Goal: Task Accomplishment & Management: Manage account settings

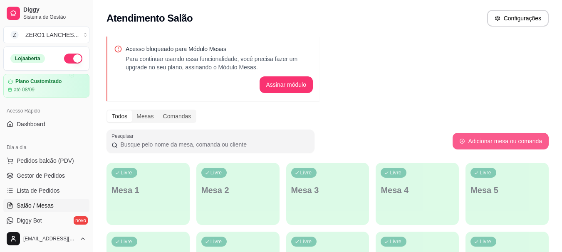
click at [513, 141] on button "Adicionar mesa ou comanda" at bounding box center [500, 141] width 96 height 17
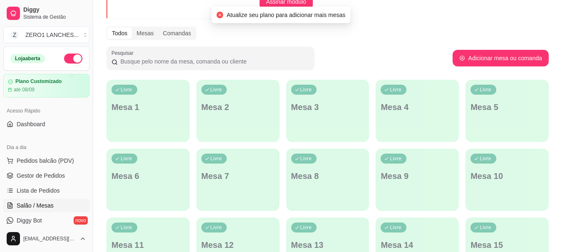
scroll to position [42, 0]
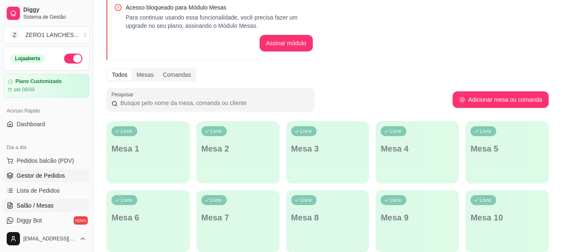
click at [62, 177] on span "Gestor de Pedidos" at bounding box center [41, 176] width 48 height 8
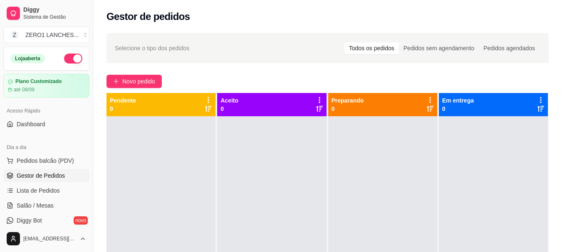
click at [3, 169] on link "Gestor de Pedidos" at bounding box center [46, 175] width 86 height 13
click at [35, 159] on span "Pedidos balcão (PDV)" at bounding box center [45, 161] width 57 height 8
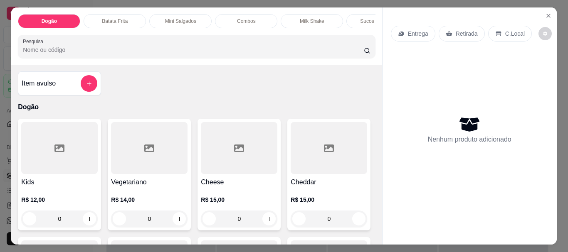
scroll to position [125, 0]
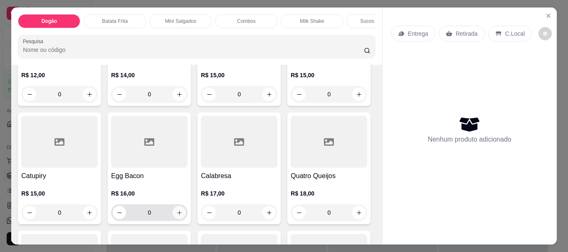
click at [182, 215] on icon "increase-product-quantity" at bounding box center [179, 213] width 6 height 6
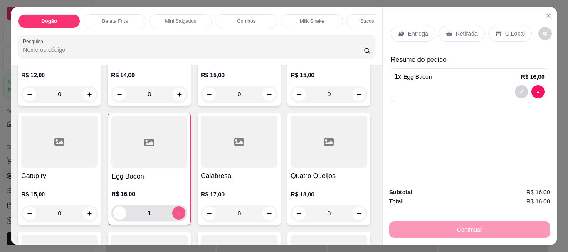
click at [182, 215] on icon "increase-product-quantity" at bounding box center [179, 213] width 6 height 6
type input "2"
click at [505, 32] on p "C.Local" at bounding box center [515, 34] width 20 height 8
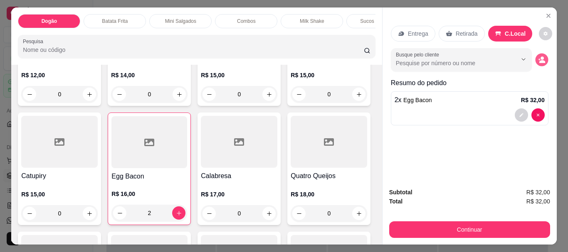
click at [539, 60] on icon "decrease-product-quantity" at bounding box center [542, 61] width 6 height 3
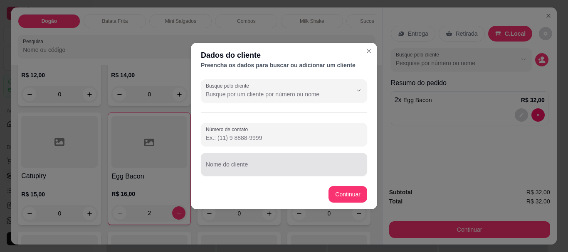
click at [279, 167] on input "Nome do cliente" at bounding box center [284, 168] width 156 height 8
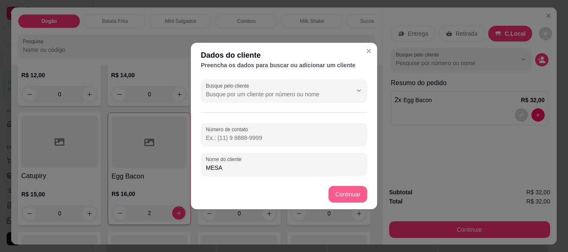
type input "MESA"
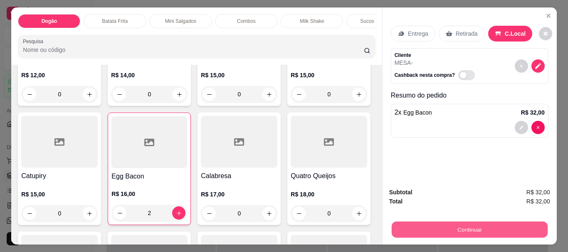
click at [498, 226] on button "Continuar" at bounding box center [469, 230] width 156 height 16
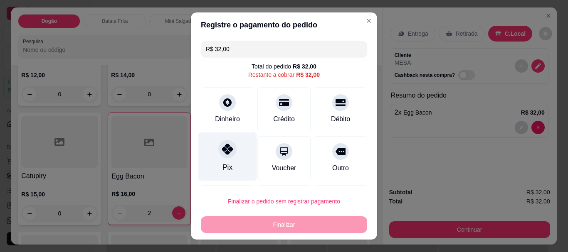
click at [222, 149] on icon at bounding box center [227, 149] width 11 height 11
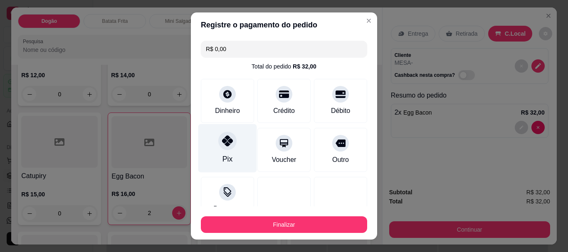
type input "R$ 0,00"
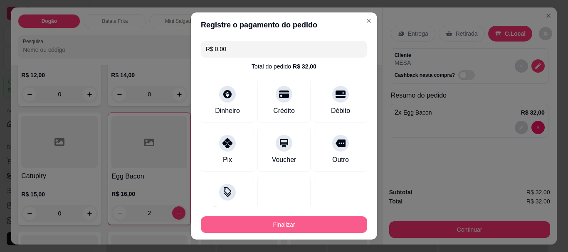
click at [265, 235] on footer "Finalizar" at bounding box center [284, 223] width 186 height 33
click at [264, 232] on button "Finalizar" at bounding box center [283, 225] width 161 height 16
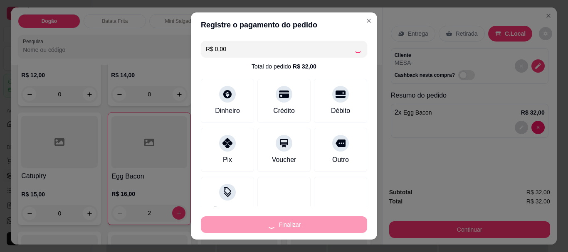
type input "0"
type input "-R$ 32,00"
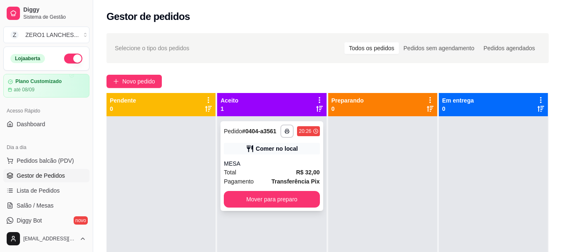
click at [296, 164] on div "MESA" at bounding box center [272, 164] width 96 height 8
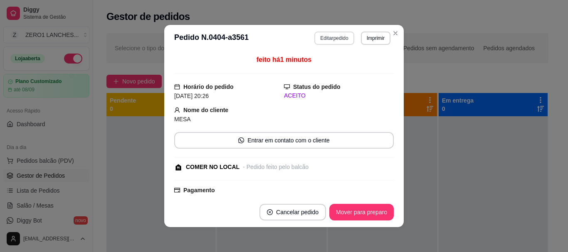
click at [332, 39] on button "Editar pedido" at bounding box center [333, 38] width 39 height 13
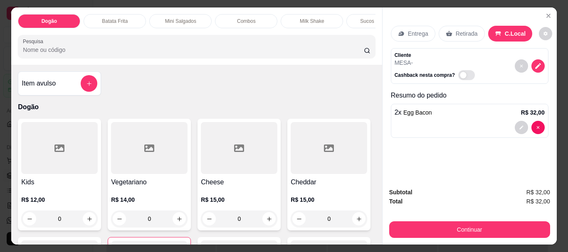
click at [351, 17] on div "Sucos da Polpa" at bounding box center [377, 21] width 62 height 14
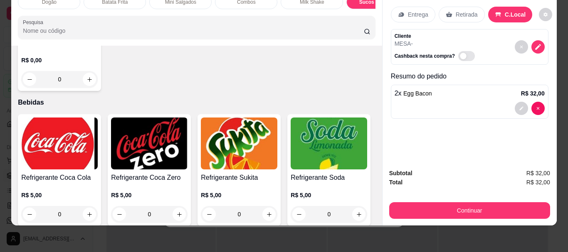
scroll to position [1652, 0]
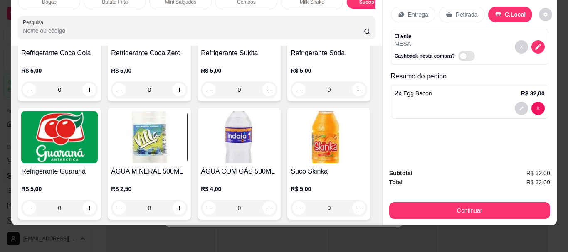
click at [68, 45] on img at bounding box center [59, 19] width 76 height 52
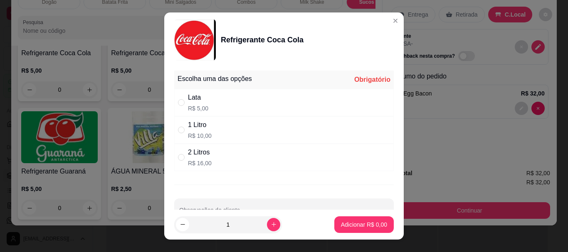
click at [196, 104] on p "R$ 5,00" at bounding box center [198, 108] width 20 height 8
radio input "true"
click at [363, 225] on p "Adicionar R$ 5,00" at bounding box center [364, 225] width 46 height 8
type input "1"
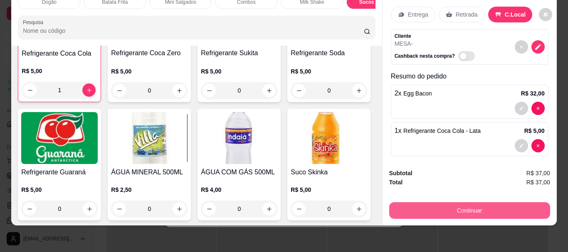
click at [461, 209] on button "Continuar" at bounding box center [469, 210] width 161 height 17
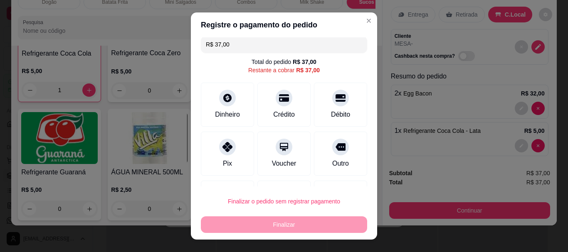
scroll to position [46, 0]
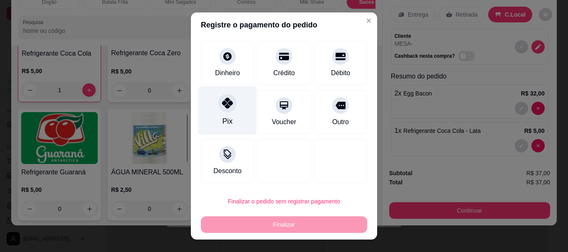
click at [223, 113] on div "Pix" at bounding box center [227, 110] width 59 height 49
type input "R$ 0,00"
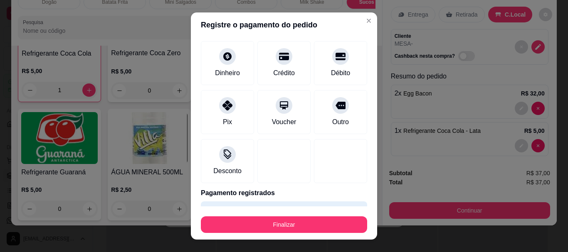
scroll to position [61, 0]
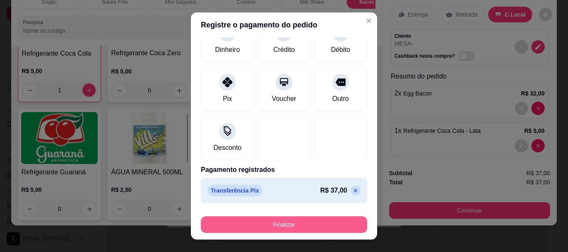
click at [331, 220] on button "Finalizar" at bounding box center [284, 225] width 166 height 17
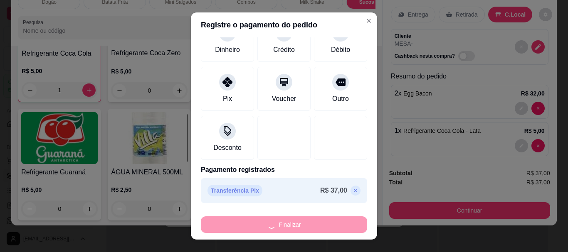
type input "0"
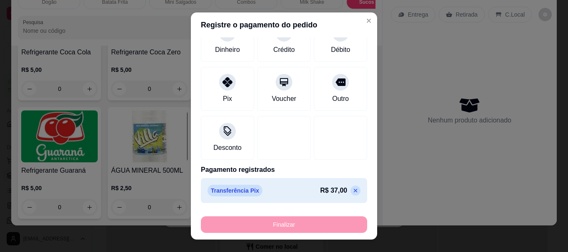
type input "-R$ 37,00"
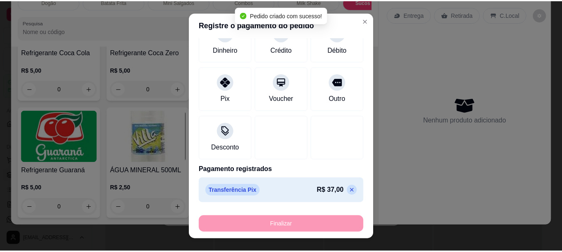
scroll to position [1652, 0]
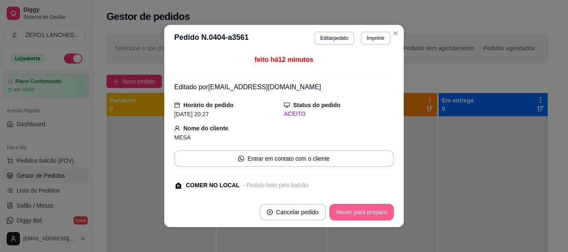
click at [370, 212] on button "Mover para preparo" at bounding box center [361, 212] width 64 height 17
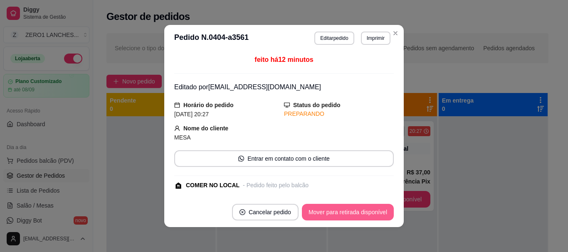
click at [360, 212] on button "Mover para retirada disponível" at bounding box center [348, 212] width 92 height 17
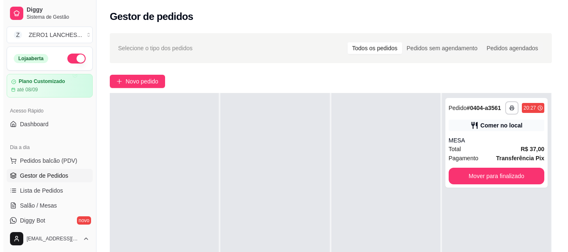
scroll to position [0, 0]
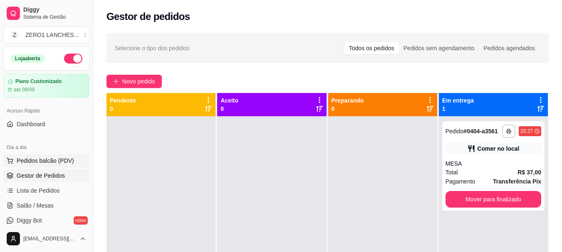
click at [46, 161] on span "Pedidos balcão (PDV)" at bounding box center [45, 161] width 57 height 8
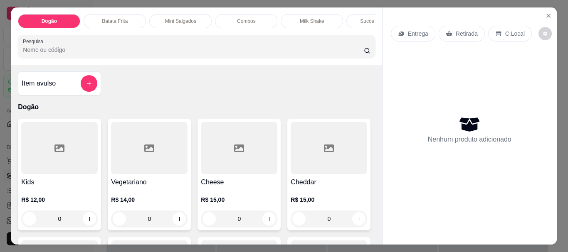
click at [147, 81] on div "Item avulso Dogão Kids R$ 12,00 0 Vegetariano R$ 14,00 0 Cheese R$ 15,00 0 Ched…" at bounding box center [196, 155] width 370 height 180
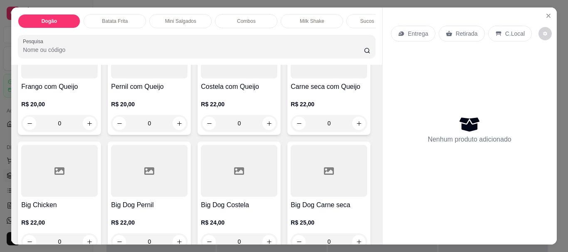
scroll to position [374, 0]
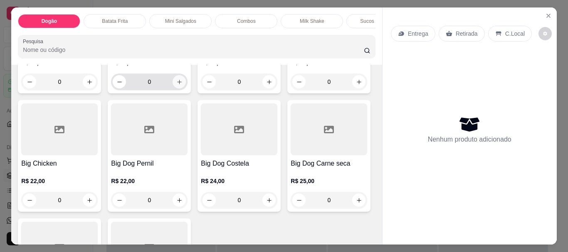
click at [176, 85] on icon "increase-product-quantity" at bounding box center [179, 82] width 6 height 6
type input "1"
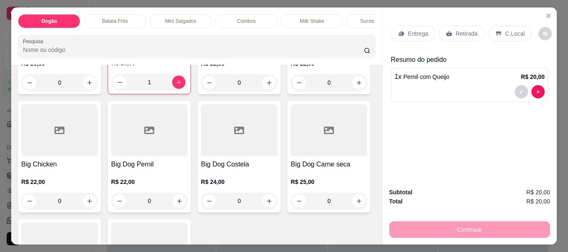
click at [505, 30] on p "C.Local" at bounding box center [515, 34] width 20 height 8
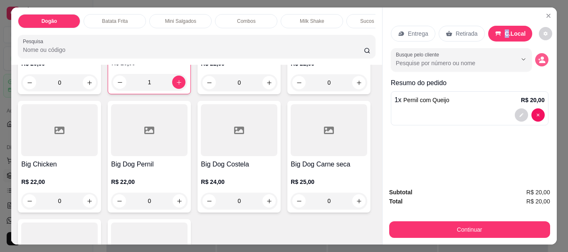
click at [537, 61] on button "decrease-product-quantity" at bounding box center [541, 59] width 13 height 13
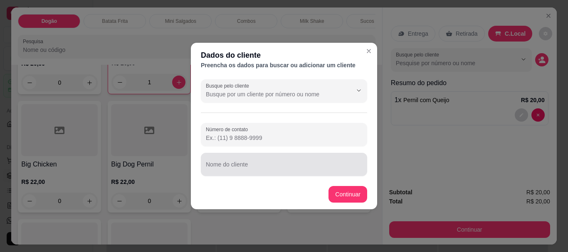
click at [268, 163] on div at bounding box center [284, 164] width 156 height 17
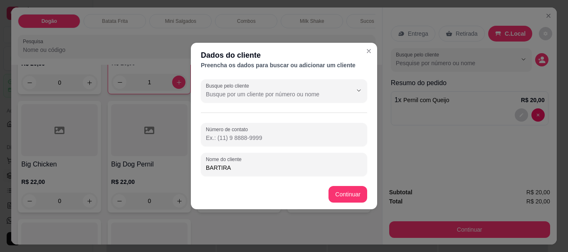
type input "BARTIRA"
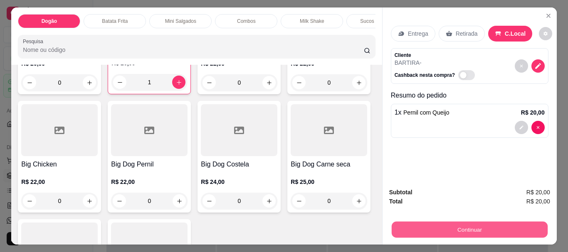
click at [517, 222] on button "Continuar" at bounding box center [469, 230] width 156 height 16
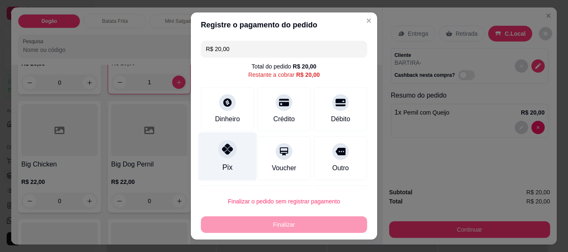
click at [227, 151] on icon at bounding box center [227, 149] width 11 height 11
type input "R$ 0,00"
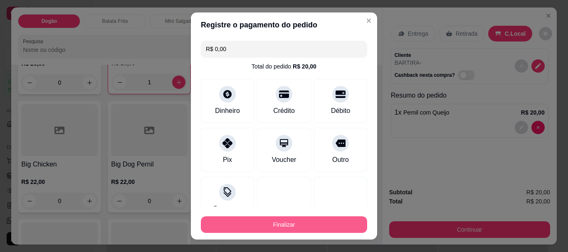
click at [281, 222] on button "Finalizar" at bounding box center [284, 225] width 166 height 17
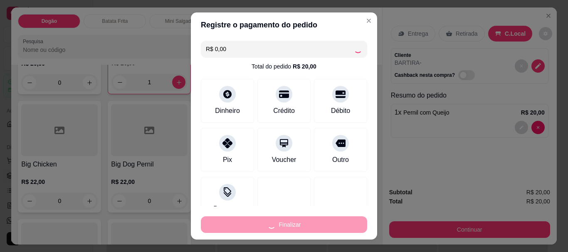
type input "0"
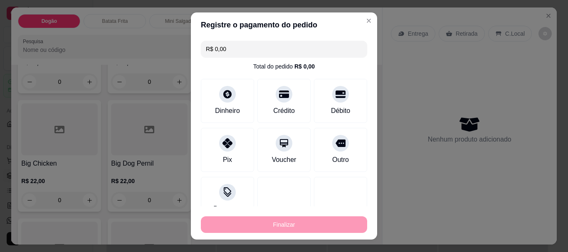
type input "-R$ 20,00"
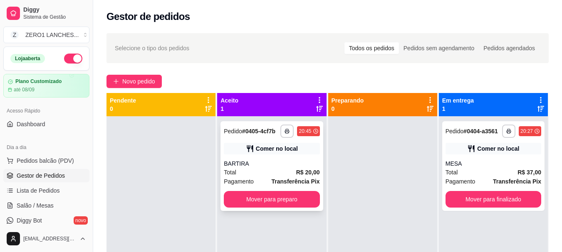
click at [264, 165] on div "BARTIRA" at bounding box center [272, 164] width 96 height 8
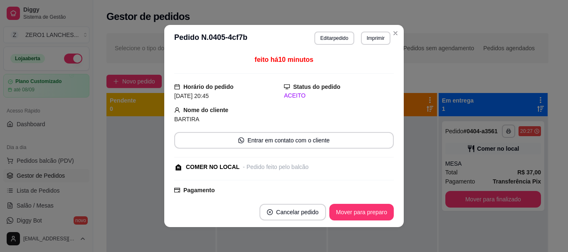
click at [327, 42] on button "Editar pedido" at bounding box center [333, 38] width 39 height 13
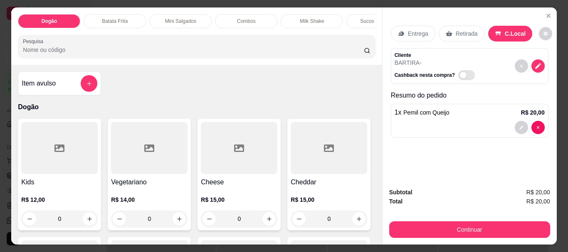
click at [362, 23] on div "Sucos da Polpa" at bounding box center [377, 21] width 62 height 14
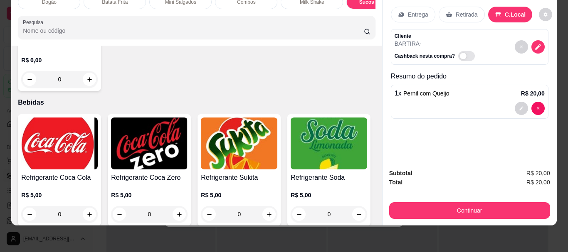
scroll to position [1486, 0]
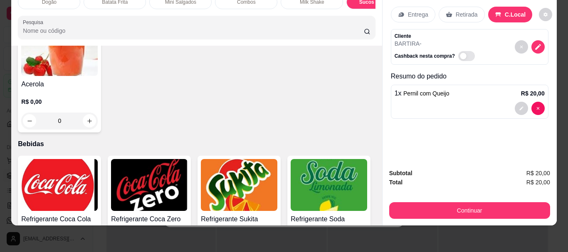
click at [80, 11] on div "0" at bounding box center [59, 2] width 76 height 17
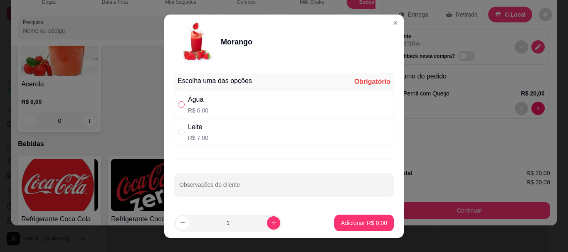
click at [178, 105] on input "" at bounding box center [181, 104] width 7 height 7
radio input "true"
click at [271, 221] on icon "increase-product-quantity" at bounding box center [274, 223] width 6 height 6
type input "2"
click at [342, 219] on p "Adicionar R$ 12,00" at bounding box center [362, 223] width 49 height 8
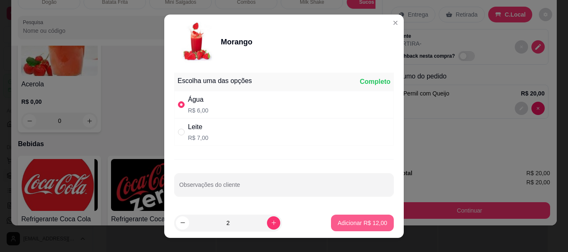
type input "2"
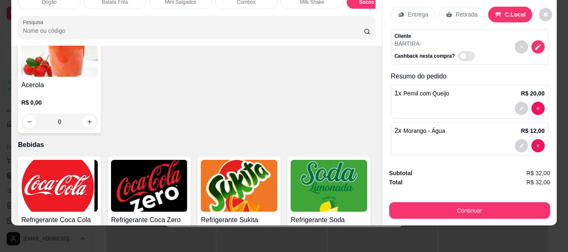
scroll to position [1487, 0]
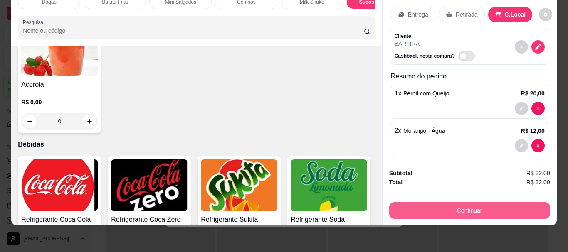
click at [481, 207] on button "Continuar" at bounding box center [469, 210] width 161 height 17
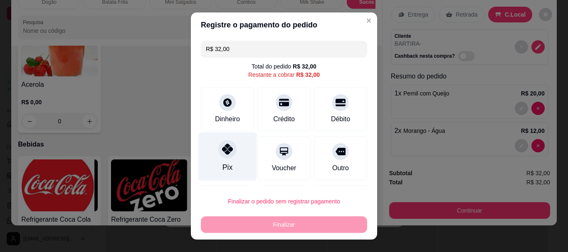
click at [222, 155] on div at bounding box center [227, 150] width 18 height 18
type input "R$ 0,00"
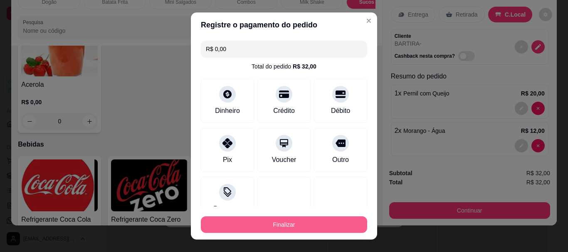
click at [285, 224] on button "Finalizar" at bounding box center [284, 225] width 166 height 17
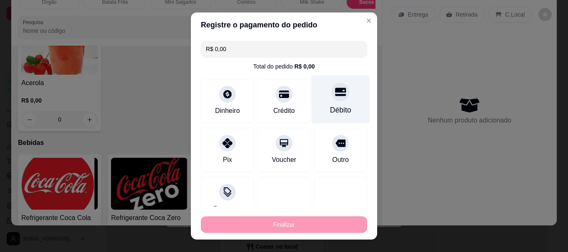
type input "0"
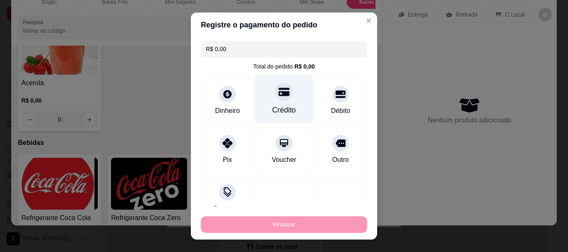
type input "-R$ 32,00"
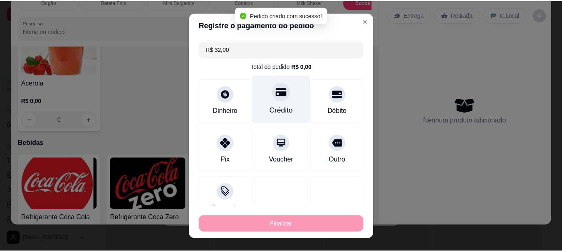
scroll to position [1485, 0]
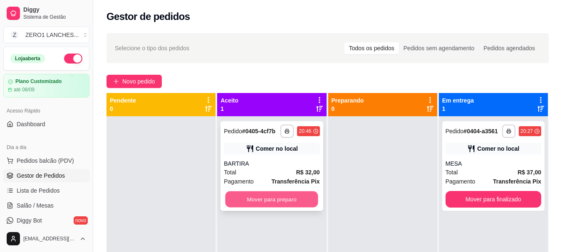
click at [287, 198] on button "Mover para preparo" at bounding box center [271, 200] width 93 height 16
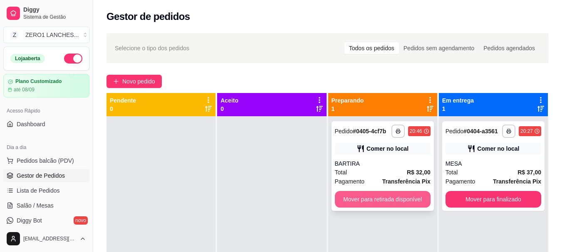
click at [366, 201] on button "Mover para retirada disponível" at bounding box center [383, 199] width 96 height 17
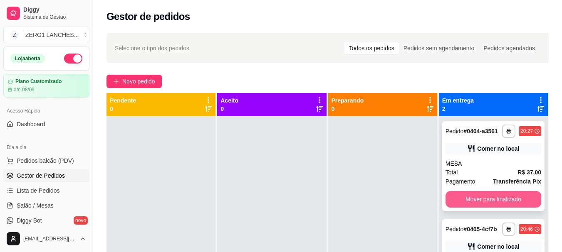
click at [467, 192] on button "Mover para finalizado" at bounding box center [493, 199] width 96 height 17
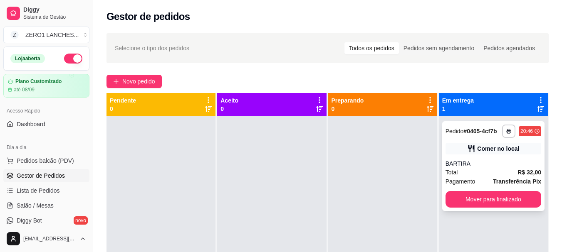
click at [513, 205] on button "Mover para finalizado" at bounding box center [493, 199] width 96 height 17
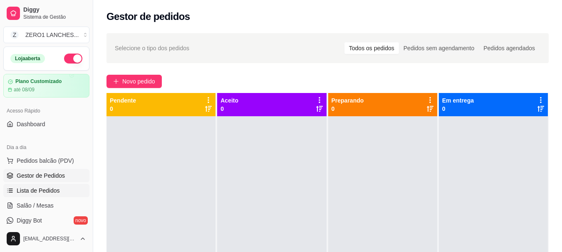
click at [39, 185] on link "Lista de Pedidos" at bounding box center [46, 190] width 86 height 13
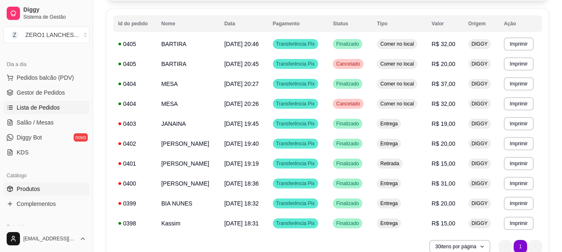
scroll to position [208, 0]
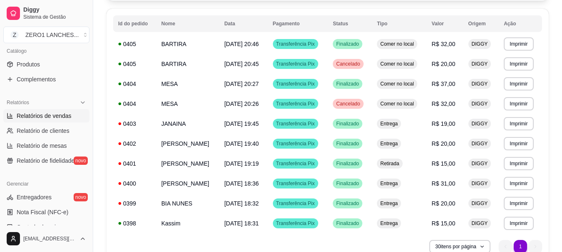
click at [66, 120] on span "Relatórios de vendas" at bounding box center [44, 116] width 55 height 8
select select "ALL"
select select "0"
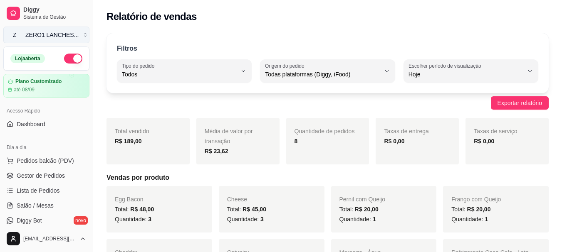
click at [49, 32] on div "ZERO1 LANCHES ..." at bounding box center [51, 35] width 53 height 8
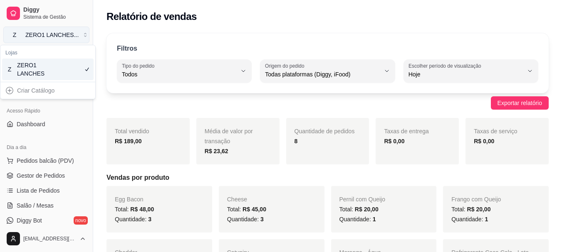
click at [49, 32] on div "ZERO1 LANCHES ..." at bounding box center [51, 35] width 53 height 8
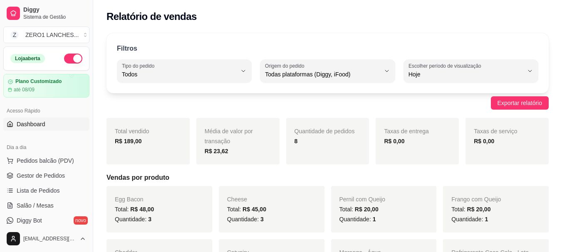
click at [42, 123] on span "Dashboard" at bounding box center [31, 124] width 29 height 8
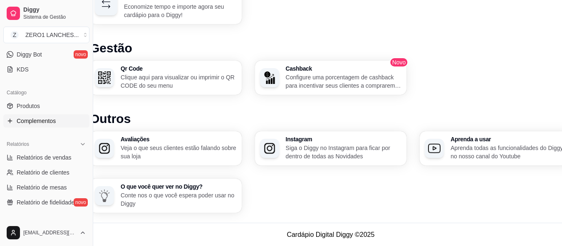
scroll to position [208, 0]
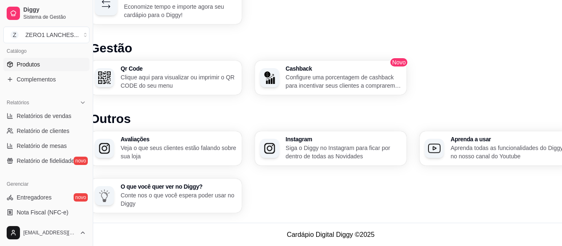
click at [32, 71] on link "Produtos" at bounding box center [46, 64] width 86 height 13
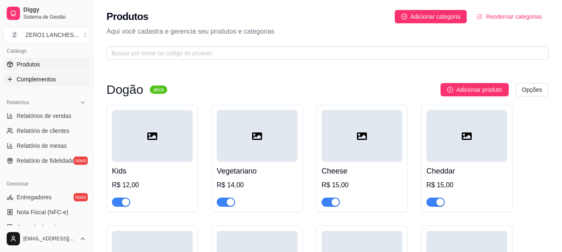
click at [44, 79] on span "Complementos" at bounding box center [36, 79] width 39 height 8
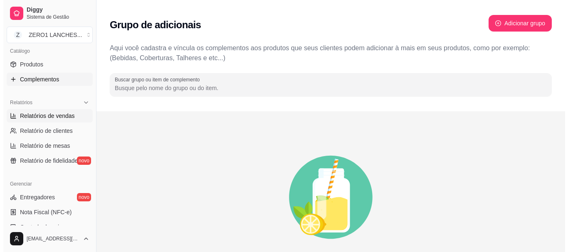
scroll to position [249, 0]
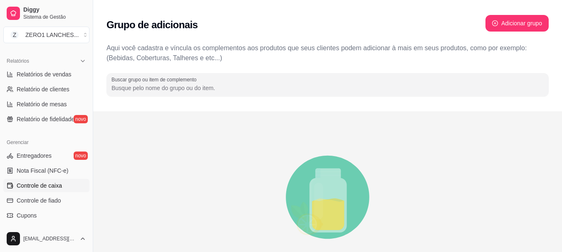
click at [61, 183] on span "Controle de caixa" at bounding box center [39, 186] width 45 height 8
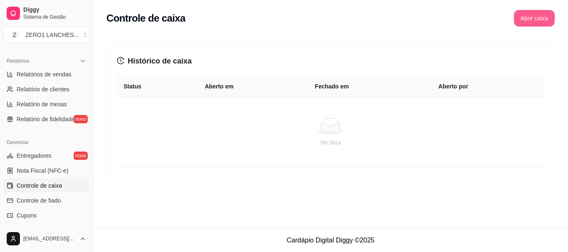
click at [537, 20] on button "Abrir caixa" at bounding box center [534, 18] width 41 height 17
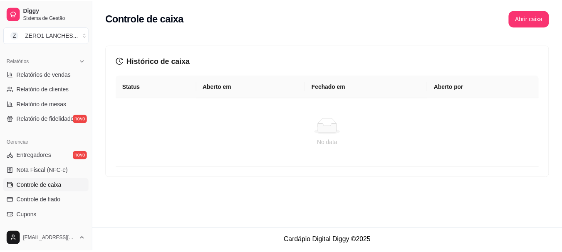
scroll to position [291, 0]
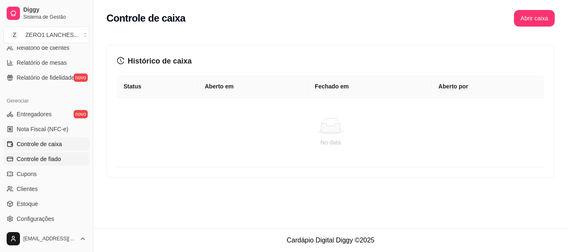
click at [54, 156] on span "Controle de fiado" at bounding box center [39, 159] width 44 height 8
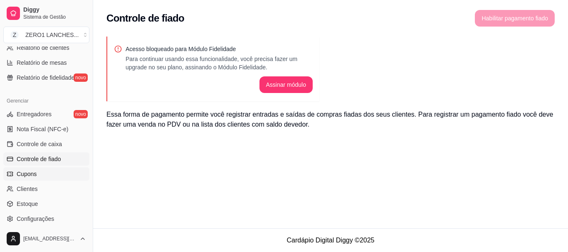
click at [46, 170] on link "Cupons" at bounding box center [46, 174] width 86 height 13
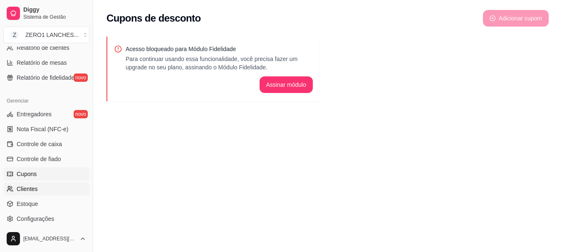
click at [40, 190] on link "Clientes" at bounding box center [46, 188] width 86 height 13
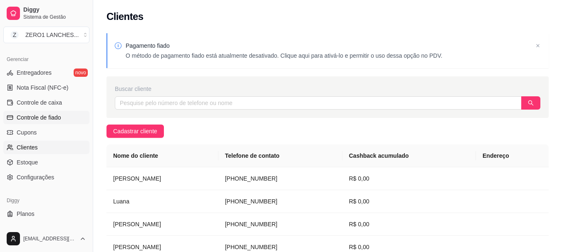
scroll to position [346, 0]
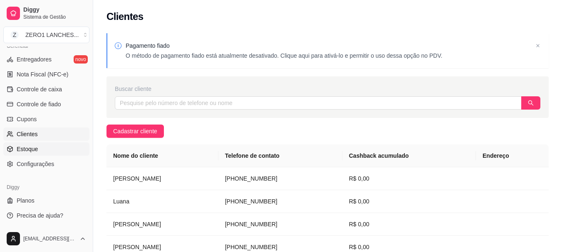
click at [39, 152] on link "Estoque" at bounding box center [46, 149] width 86 height 13
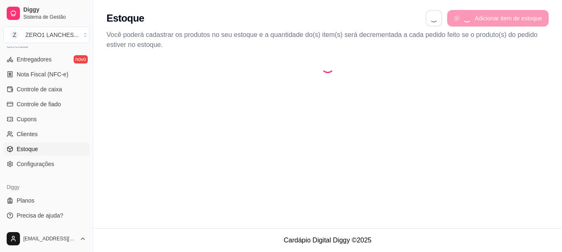
select select "QUANTITY_ORDER"
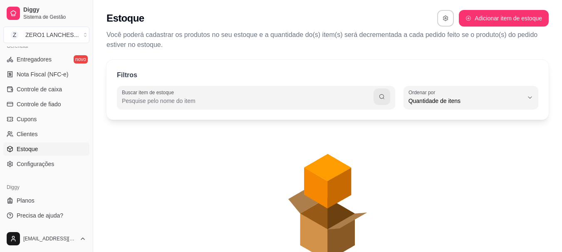
scroll to position [8, 0]
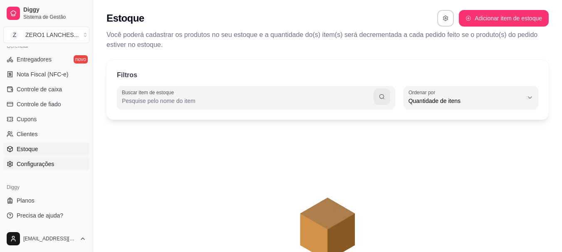
click at [32, 160] on span "Configurações" at bounding box center [35, 164] width 37 height 8
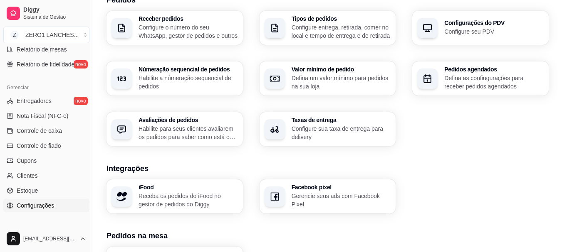
scroll to position [263, 0]
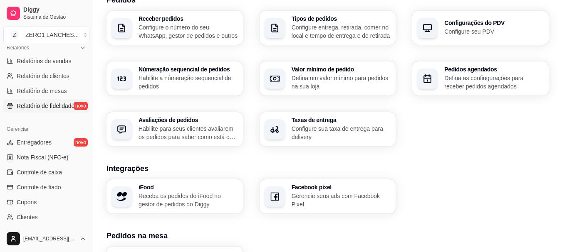
click at [57, 109] on span "Relatório de fidelidade" at bounding box center [46, 106] width 58 height 8
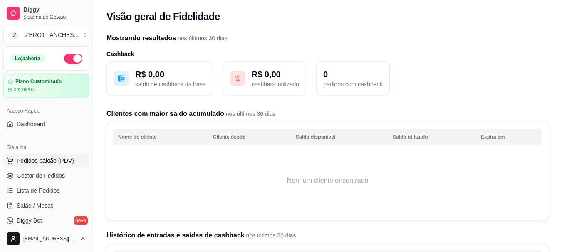
click at [32, 157] on span "Pedidos balcão (PDV)" at bounding box center [45, 161] width 57 height 8
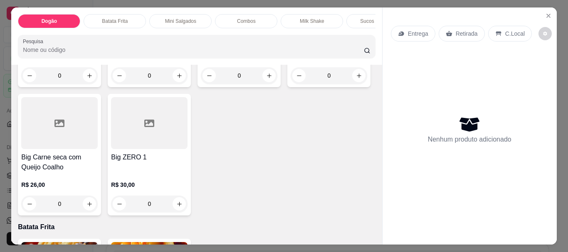
scroll to position [457, 0]
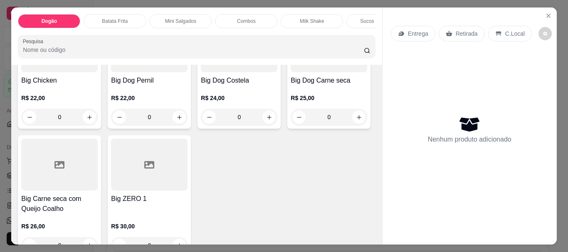
type input "1"
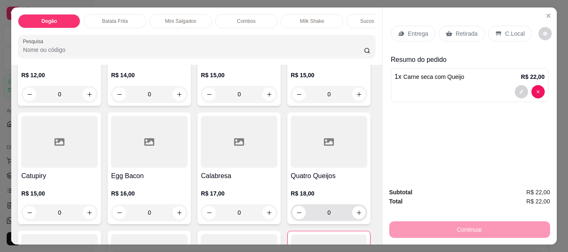
scroll to position [42, 0]
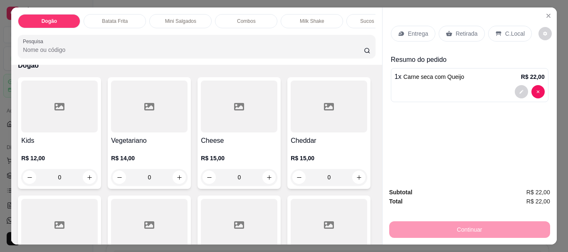
click at [258, 18] on div "Combos" at bounding box center [246, 21] width 62 height 14
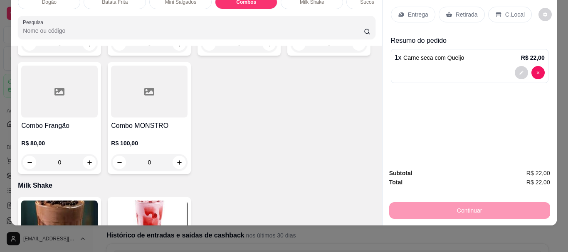
scroll to position [1014, 0]
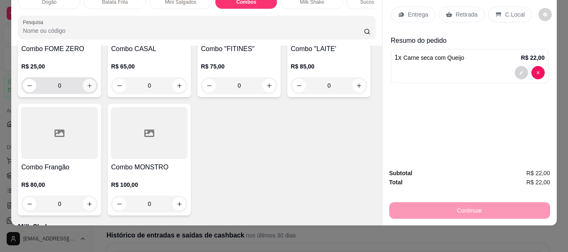
click at [89, 89] on icon "increase-product-quantity" at bounding box center [89, 86] width 6 height 6
type input "1"
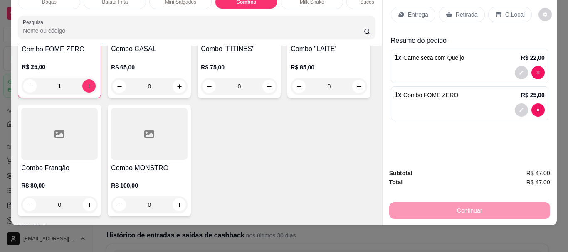
click at [505, 10] on p "C.Local" at bounding box center [515, 14] width 20 height 8
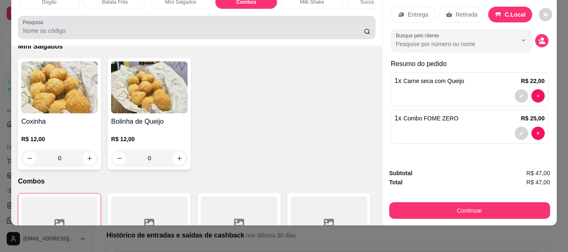
scroll to position [0, 0]
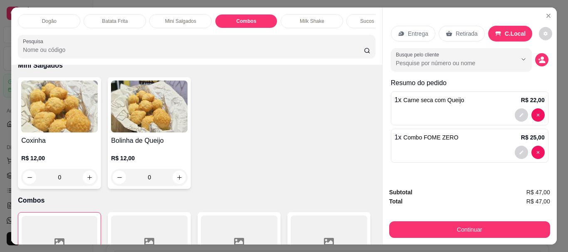
click at [360, 18] on p "Sucos da Polpa" at bounding box center [377, 21] width 35 height 7
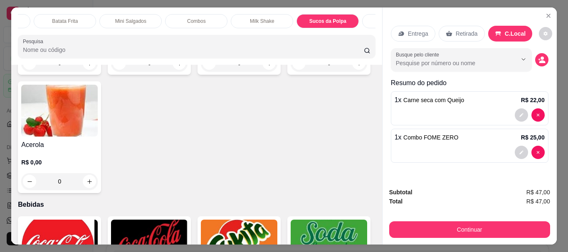
scroll to position [0, 67]
click at [368, 18] on p "Bebidas" at bounding box center [377, 21] width 18 height 7
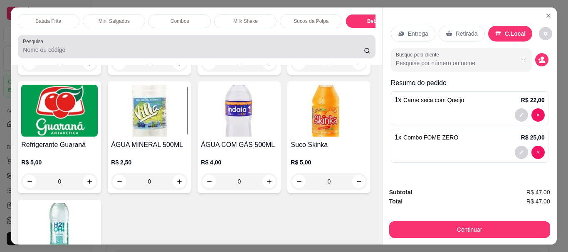
scroll to position [22, 0]
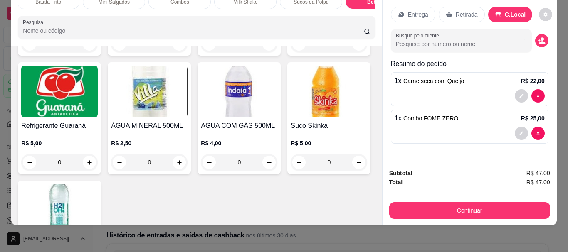
click at [98, 118] on img at bounding box center [59, 92] width 76 height 52
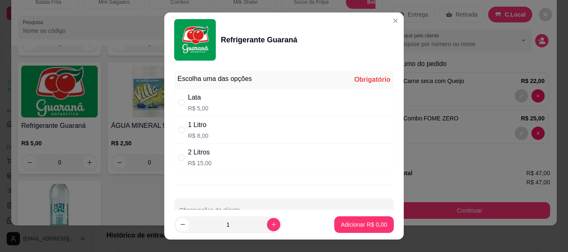
click at [196, 103] on div "Lata R$ 5,00" at bounding box center [198, 103] width 20 height 20
radio input "true"
click at [370, 222] on p "Adicionar R$ 5,00" at bounding box center [364, 225] width 46 height 8
type input "1"
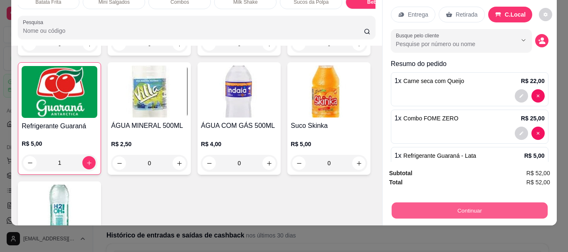
click at [530, 207] on button "Continuar" at bounding box center [469, 210] width 156 height 16
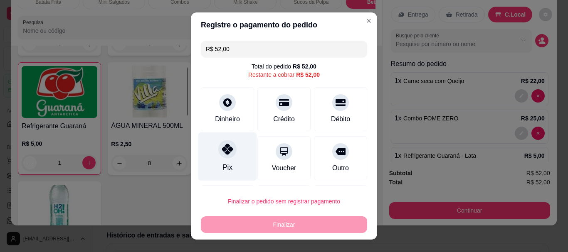
click at [217, 158] on div "Pix" at bounding box center [227, 157] width 59 height 49
type input "R$ 0,00"
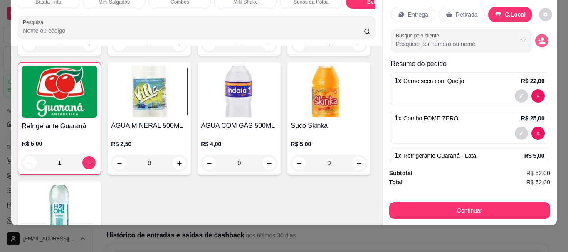
click at [539, 41] on icon "decrease-product-quantity" at bounding box center [542, 42] width 6 height 3
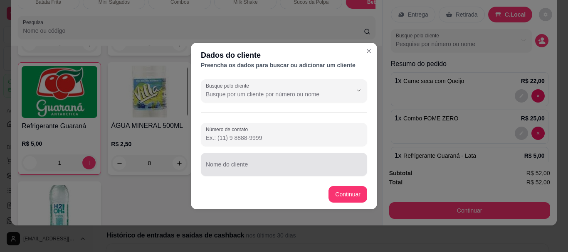
click at [269, 164] on input "Nome do cliente" at bounding box center [284, 168] width 156 height 8
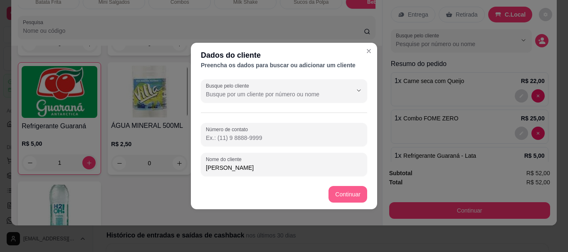
type input "[PERSON_NAME]"
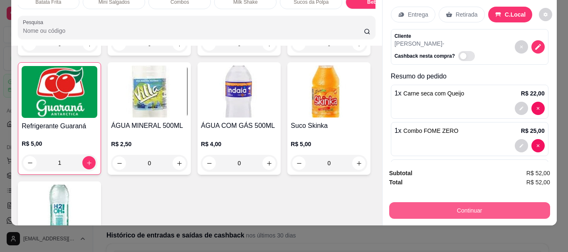
click at [416, 204] on button "Continuar" at bounding box center [469, 210] width 161 height 17
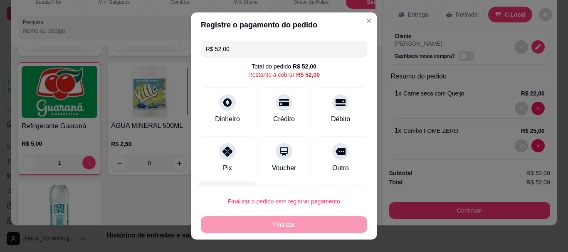
drag, startPoint x: 227, startPoint y: 154, endPoint x: 242, endPoint y: 201, distance: 49.6
click at [227, 154] on icon at bounding box center [227, 152] width 10 height 10
type input "R$ 0,00"
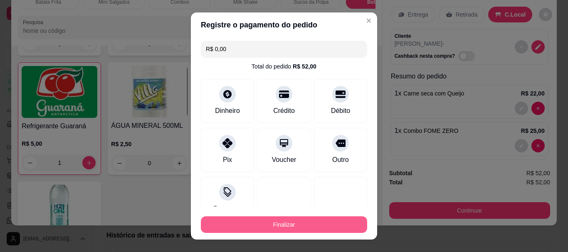
click at [260, 222] on button "Finalizar" at bounding box center [284, 225] width 166 height 17
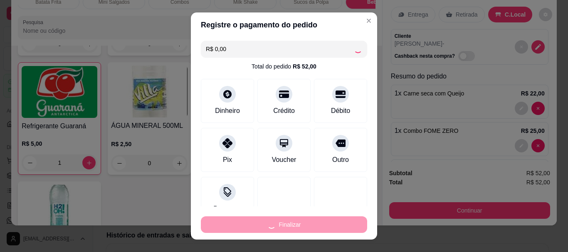
type input "0"
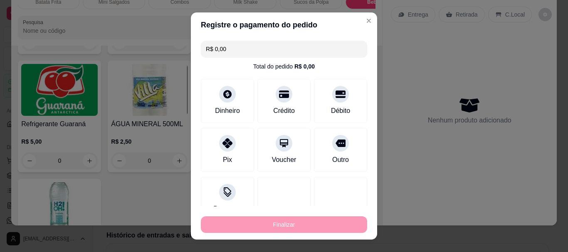
type input "-R$ 52,00"
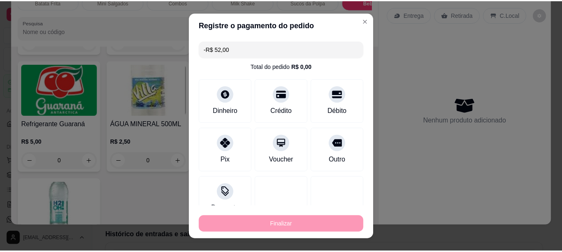
scroll to position [1697, 0]
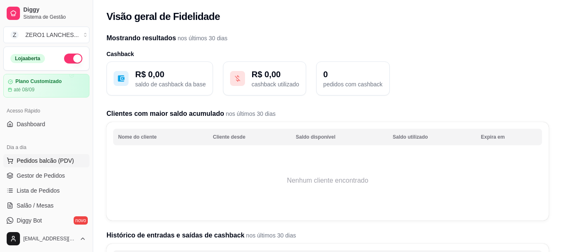
click at [44, 163] on span "Pedidos balcão (PDV)" at bounding box center [45, 161] width 57 height 8
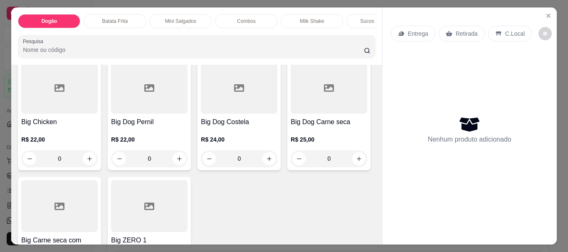
scroll to position [540, 0]
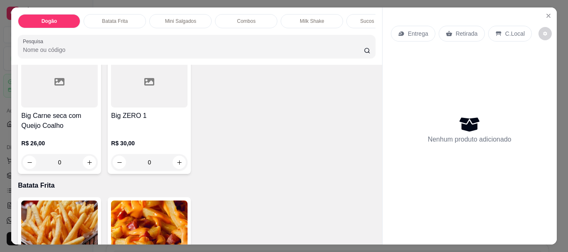
click at [271, 41] on button "increase-product-quantity" at bounding box center [268, 33] width 13 height 13
type input "1"
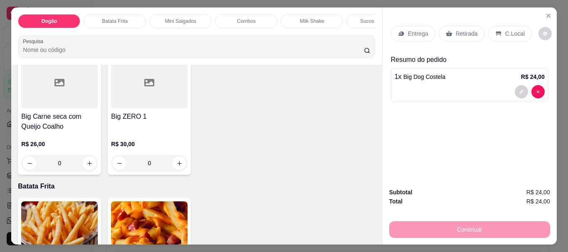
click at [365, 18] on p "Sucos da Polpa" at bounding box center [377, 21] width 35 height 7
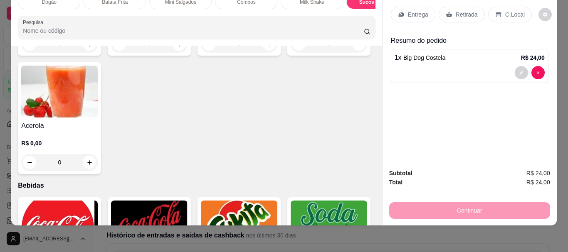
scroll to position [1652, 0]
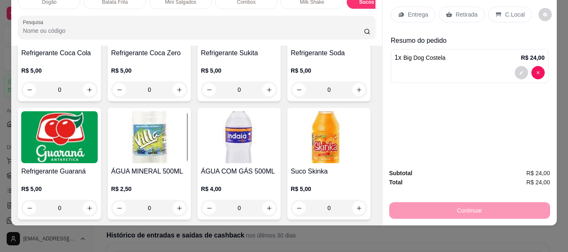
click at [244, 45] on img at bounding box center [239, 19] width 76 height 52
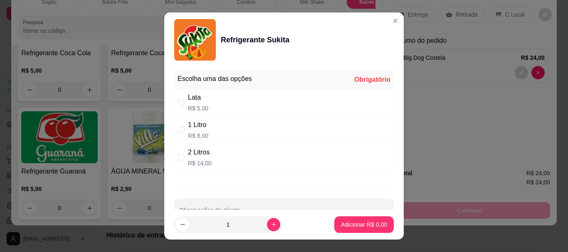
click at [200, 109] on p "R$ 5,00" at bounding box center [198, 108] width 20 height 8
radio input "true"
click at [349, 227] on p "Adicionar R$ 5,00" at bounding box center [364, 225] width 46 height 8
type input "1"
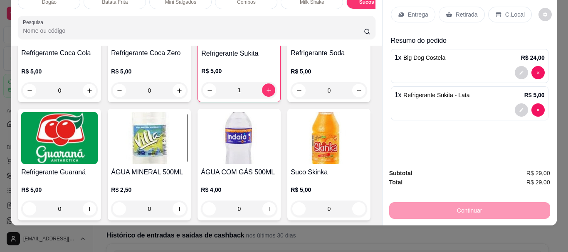
scroll to position [0, 0]
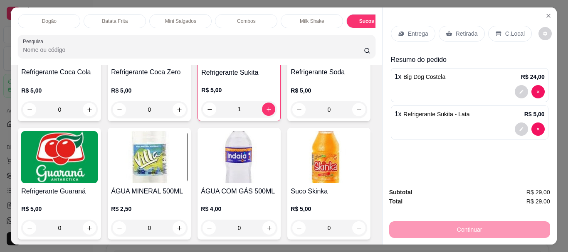
click at [399, 26] on div "Entrega" at bounding box center [413, 34] width 44 height 16
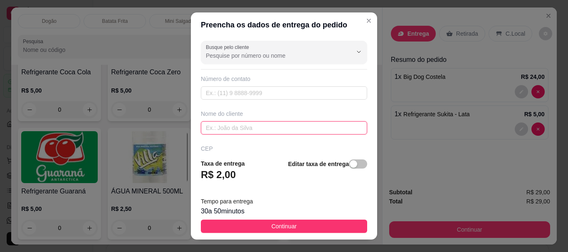
click at [291, 133] on input "text" at bounding box center [284, 127] width 166 height 13
type input "[PERSON_NAME]"
click at [351, 161] on span "button" at bounding box center [358, 164] width 18 height 9
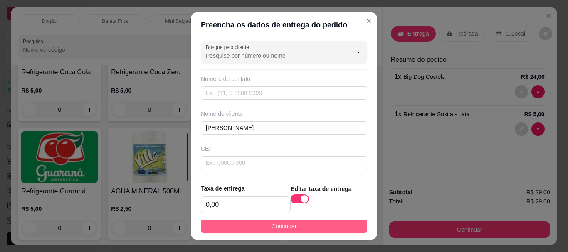
click at [320, 230] on button "Continuar" at bounding box center [284, 226] width 166 height 13
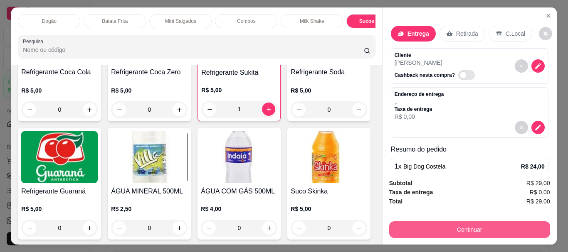
click at [429, 227] on button "Continuar" at bounding box center [469, 230] width 161 height 17
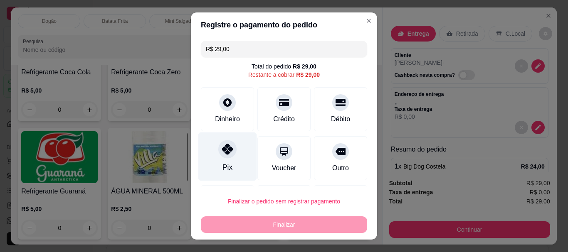
click at [218, 155] on div at bounding box center [227, 150] width 18 height 18
type input "R$ 0,00"
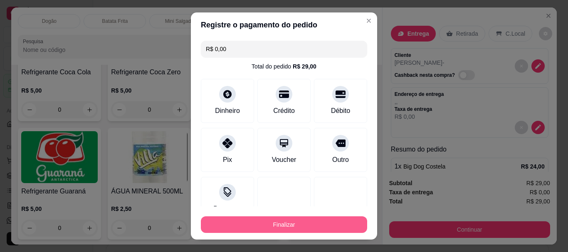
click at [287, 220] on button "Finalizar" at bounding box center [284, 225] width 166 height 17
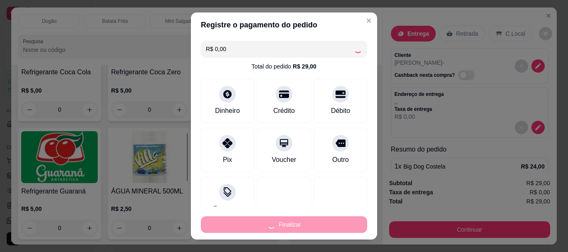
type input "0"
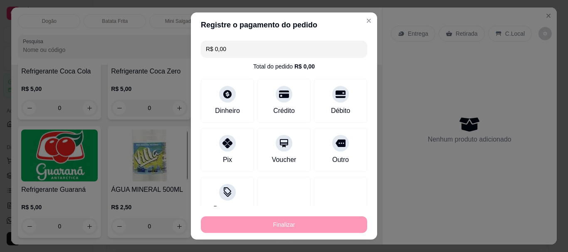
type input "-R$ 29,00"
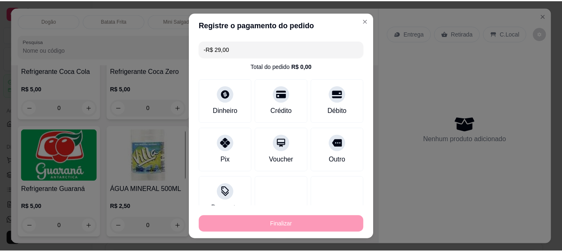
scroll to position [1652, 0]
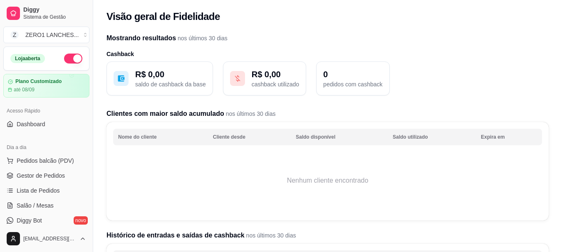
click at [42, 184] on ul "Pedidos balcão (PDV) Gestor de Pedidos Lista de Pedidos Salão / Mesas Diggy Bot…" at bounding box center [46, 198] width 86 height 88
click at [52, 163] on span "Pedidos balcão (PDV)" at bounding box center [45, 161] width 57 height 8
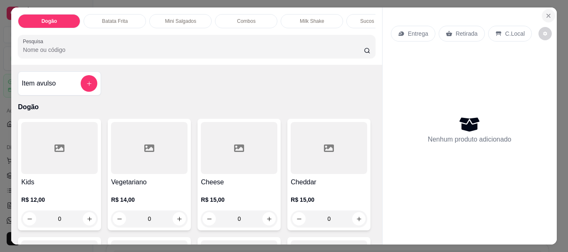
click at [549, 13] on button "Close" at bounding box center [548, 15] width 13 height 13
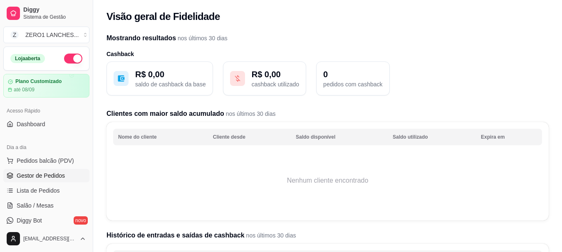
click at [50, 176] on span "Gestor de Pedidos" at bounding box center [41, 176] width 48 height 8
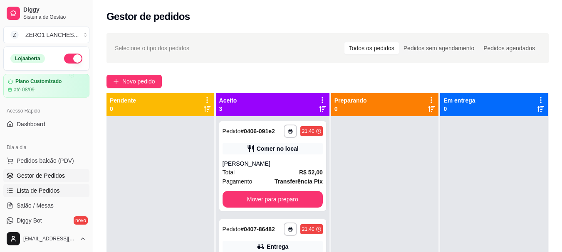
click at [43, 194] on span "Lista de Pedidos" at bounding box center [38, 191] width 43 height 8
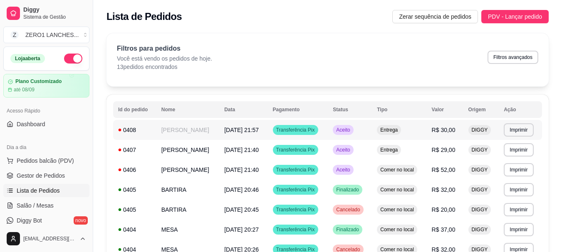
click at [190, 134] on td "[PERSON_NAME]" at bounding box center [187, 130] width 63 height 20
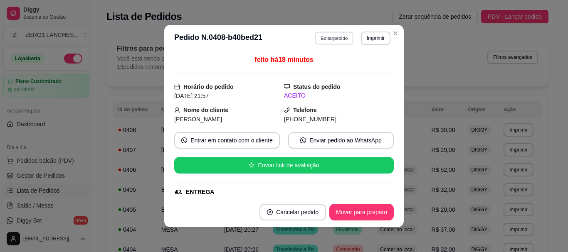
click at [337, 43] on button "Editar pedido" at bounding box center [334, 38] width 39 height 13
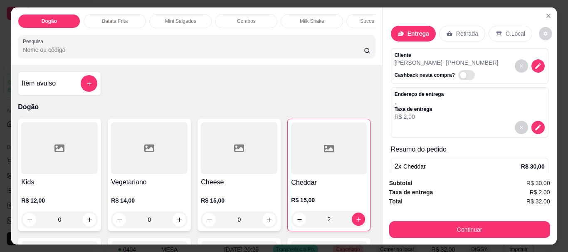
click at [356, 17] on div "Sucos da Polpa" at bounding box center [377, 21] width 62 height 14
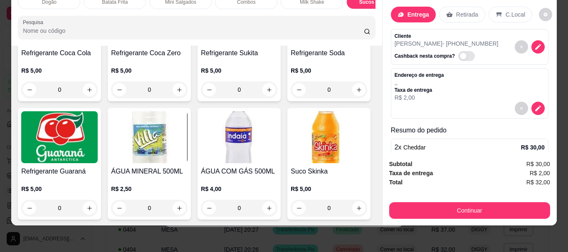
scroll to position [1777, 0]
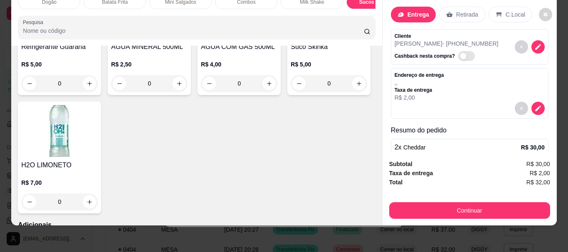
click at [98, 39] on img at bounding box center [59, 13] width 76 height 52
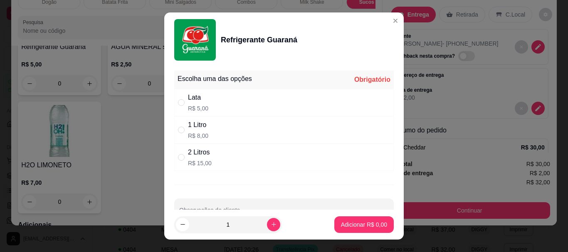
click at [188, 129] on div "1 Litro" at bounding box center [198, 125] width 20 height 10
radio input "true"
click at [341, 227] on p "Adicionar R$ 8,00" at bounding box center [364, 225] width 46 height 8
type input "1"
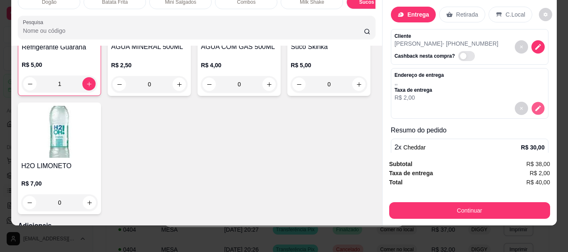
click at [531, 103] on button "decrease-product-quantity" at bounding box center [537, 108] width 13 height 13
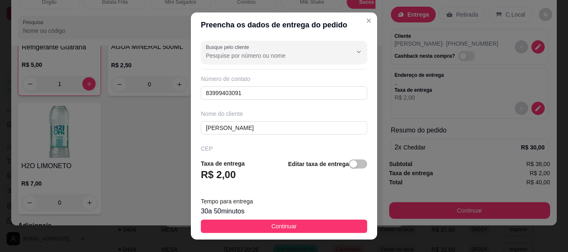
click at [350, 162] on div "button" at bounding box center [353, 163] width 7 height 7
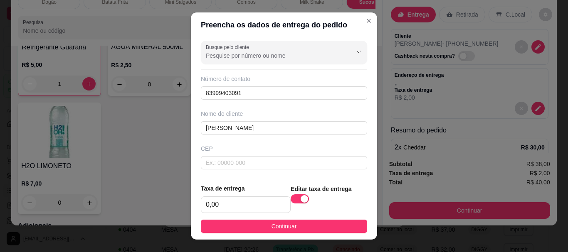
drag, startPoint x: 330, startPoint y: 223, endPoint x: 373, endPoint y: 224, distance: 43.3
click at [330, 223] on button "Continuar" at bounding box center [284, 226] width 166 height 13
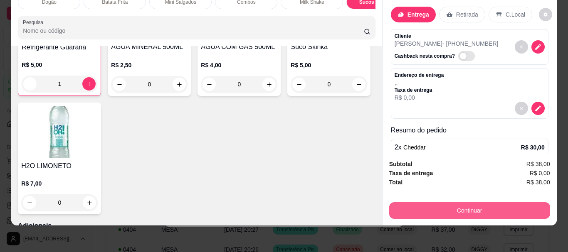
click at [511, 202] on button "Continuar" at bounding box center [469, 210] width 161 height 17
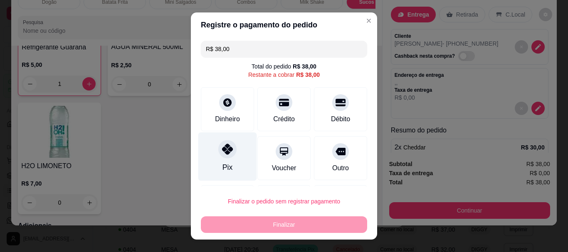
click at [223, 164] on div "Pix" at bounding box center [227, 168] width 10 height 11
type input "R$ 0,00"
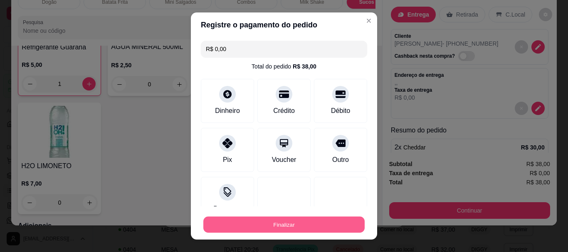
click at [271, 225] on button "Finalizar" at bounding box center [283, 225] width 161 height 16
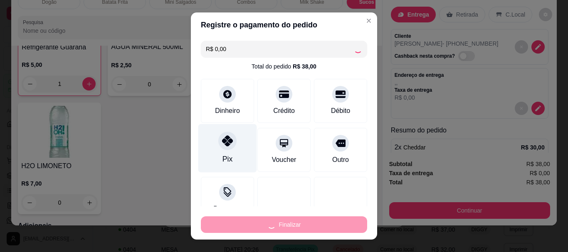
type input "0"
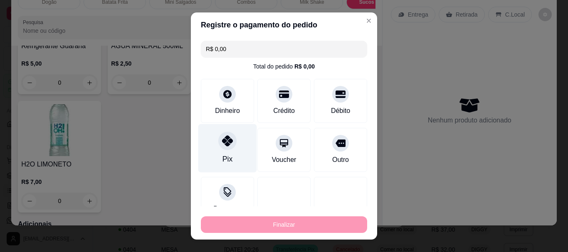
type input "-R$ 38,00"
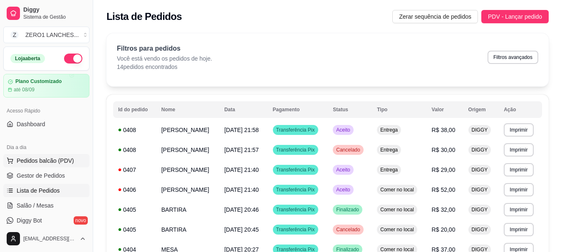
click at [47, 164] on span "Pedidos balcão (PDV)" at bounding box center [45, 161] width 57 height 8
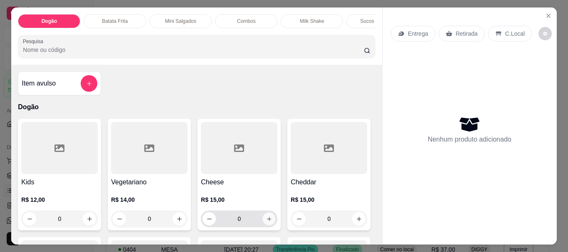
click at [266, 222] on icon "increase-product-quantity" at bounding box center [269, 219] width 6 height 6
type input "1"
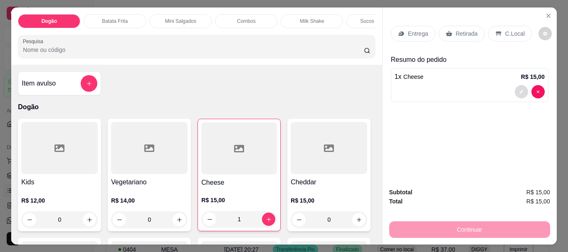
click at [521, 88] on button "decrease-product-quantity" at bounding box center [521, 91] width 13 height 13
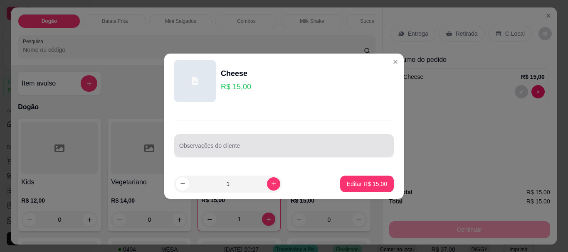
click at [252, 149] on input "Observações do cliente" at bounding box center [284, 149] width 210 height 8
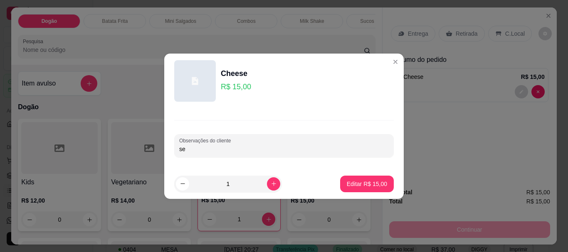
type input "s"
type input "SEM MILHO, SEM ERVILHA E SEM CEBOLA"
click at [353, 182] on p "Editar R$ 15,00" at bounding box center [367, 184] width 40 height 8
type input "0"
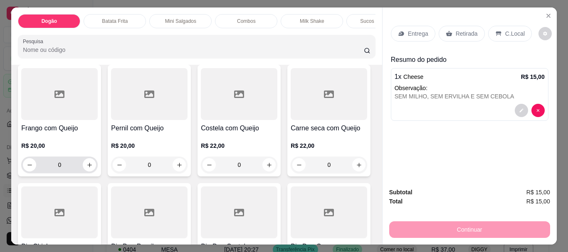
scroll to position [374, 0]
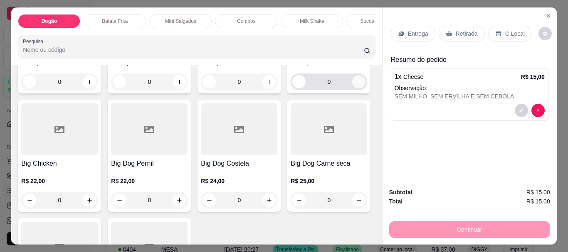
click at [356, 85] on icon "increase-product-quantity" at bounding box center [359, 82] width 6 height 6
type input "1"
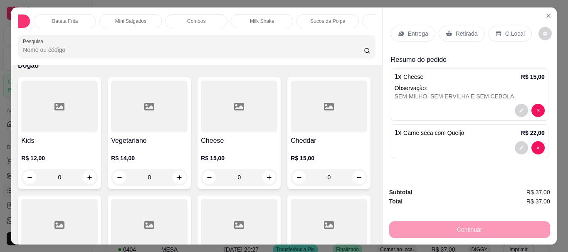
scroll to position [0, 67]
click at [365, 25] on div "Bebidas" at bounding box center [376, 21] width 62 height 14
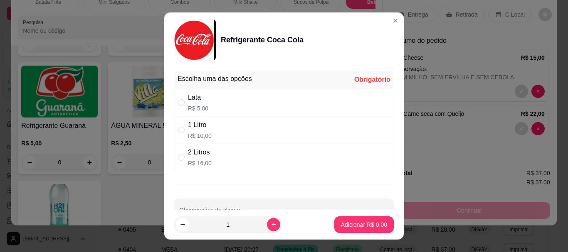
click at [202, 136] on p "R$ 10,00" at bounding box center [200, 136] width 24 height 8
radio input "true"
click at [346, 219] on button "Adicionar R$ 10,00" at bounding box center [362, 225] width 63 height 17
type input "1"
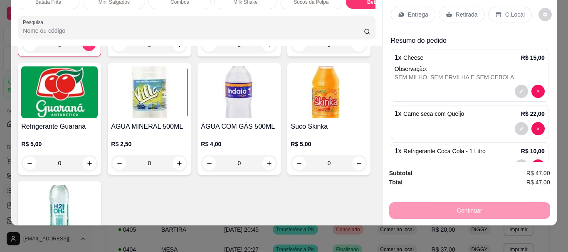
scroll to position [0, 0]
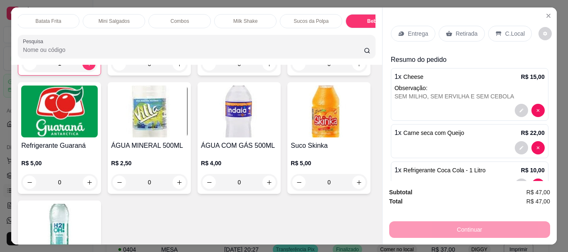
click at [408, 32] on p "Entrega" at bounding box center [418, 34] width 20 height 8
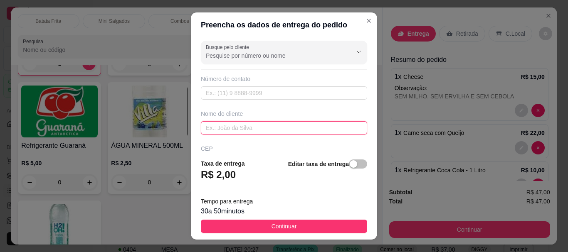
click at [304, 129] on input "text" at bounding box center [284, 127] width 166 height 13
type input "REGINA"
click at [350, 165] on div "button" at bounding box center [353, 163] width 7 height 7
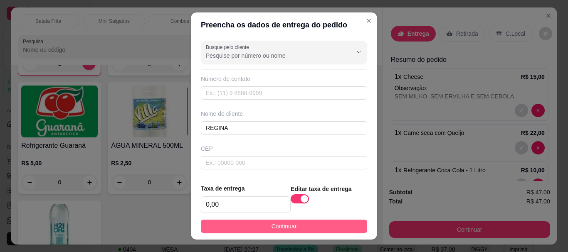
click at [345, 225] on button "Continuar" at bounding box center [284, 226] width 166 height 13
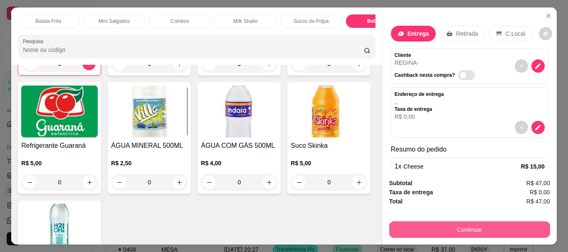
click at [451, 224] on button "Continuar" at bounding box center [469, 230] width 161 height 17
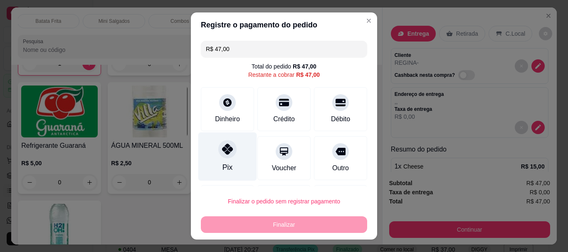
click at [222, 153] on icon at bounding box center [227, 149] width 11 height 11
type input "R$ 0,00"
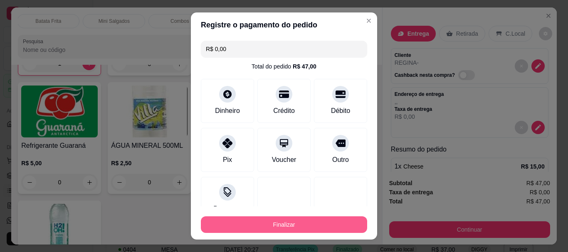
click at [296, 224] on button "Finalizar" at bounding box center [284, 225] width 166 height 17
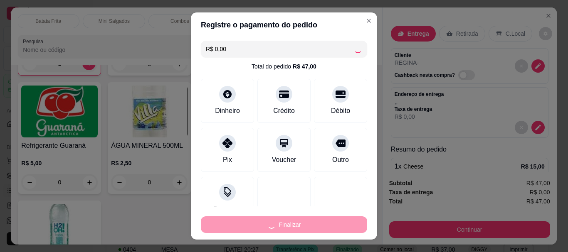
type input "0"
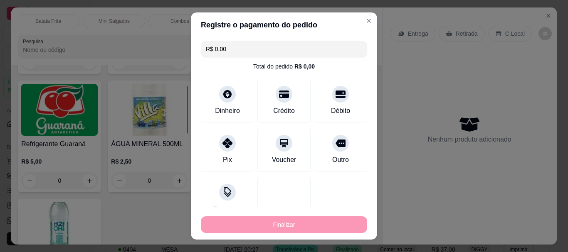
type input "-R$ 47,00"
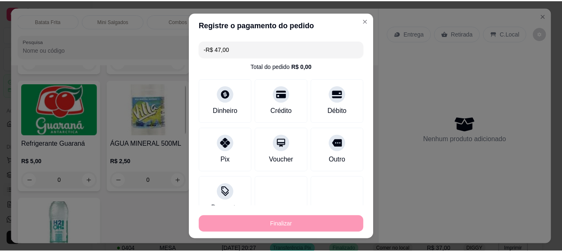
scroll to position [1697, 0]
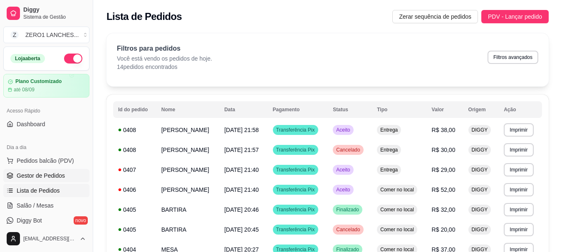
click at [55, 171] on link "Gestor de Pedidos" at bounding box center [46, 175] width 86 height 13
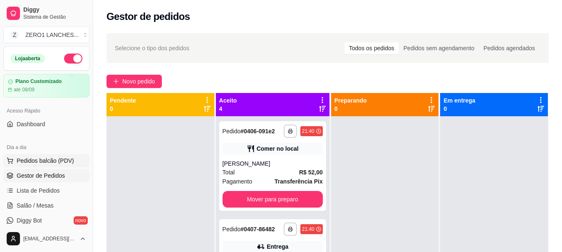
click at [60, 163] on span "Pedidos balcão (PDV)" at bounding box center [45, 161] width 57 height 8
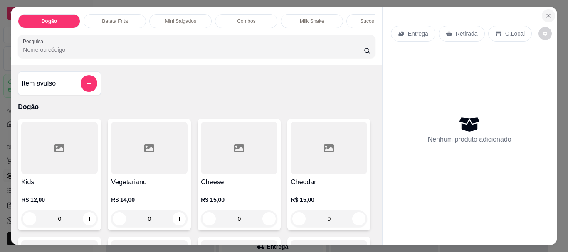
click at [545, 15] on icon "Close" at bounding box center [548, 15] width 7 height 7
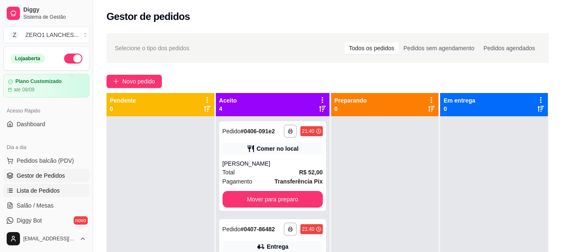
click at [34, 192] on span "Lista de Pedidos" at bounding box center [38, 191] width 43 height 8
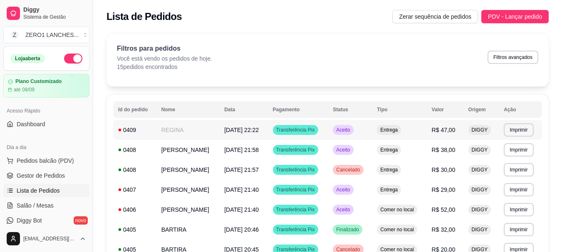
click at [233, 128] on span "[DATE] 22:22" at bounding box center [241, 130] width 35 height 7
click at [514, 131] on button "Imprimir" at bounding box center [518, 129] width 30 height 13
click at [506, 160] on button "IMPRESSORA" at bounding box center [503, 159] width 60 height 13
click at [53, 158] on span "Pedidos balcão (PDV)" at bounding box center [45, 161] width 57 height 8
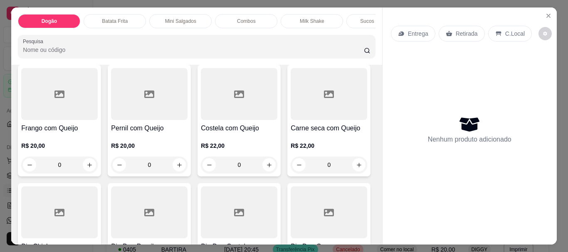
scroll to position [374, 0]
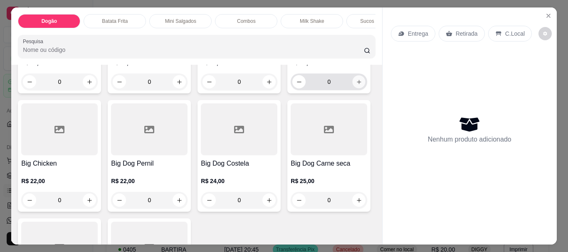
click at [356, 85] on icon "increase-product-quantity" at bounding box center [359, 82] width 6 height 6
type input "1"
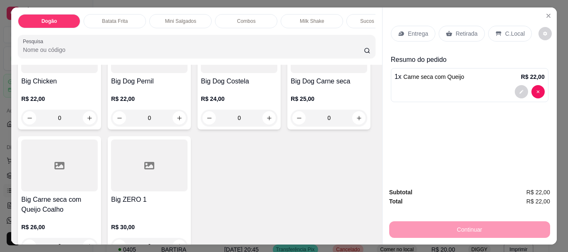
scroll to position [499, 0]
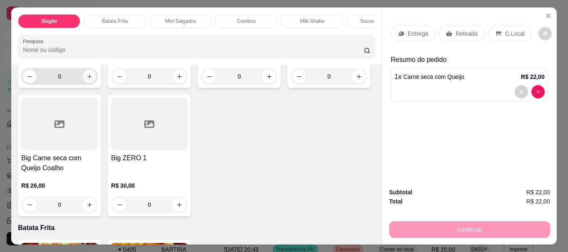
click at [86, 80] on icon "increase-product-quantity" at bounding box center [89, 77] width 6 height 6
type input "1"
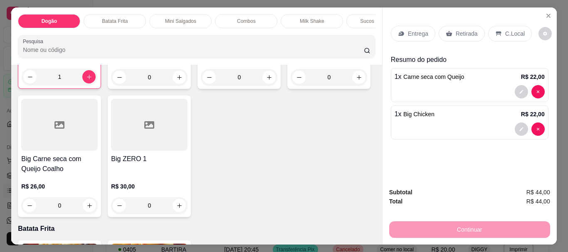
click at [418, 32] on p "Entrega" at bounding box center [418, 34] width 20 height 8
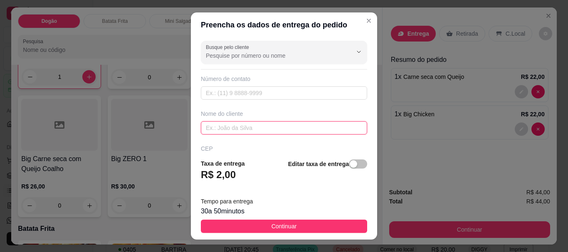
click at [264, 127] on input "text" at bounding box center [284, 127] width 166 height 13
type input "F"
type input "ARENA FV"
click at [352, 161] on span "button" at bounding box center [358, 164] width 18 height 9
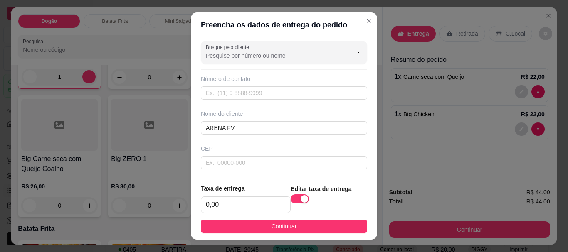
click at [328, 222] on button "Continuar" at bounding box center [284, 226] width 166 height 13
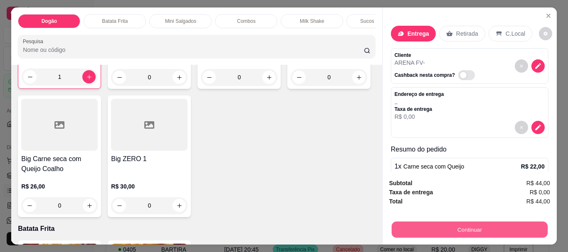
click at [434, 223] on button "Continuar" at bounding box center [469, 230] width 156 height 16
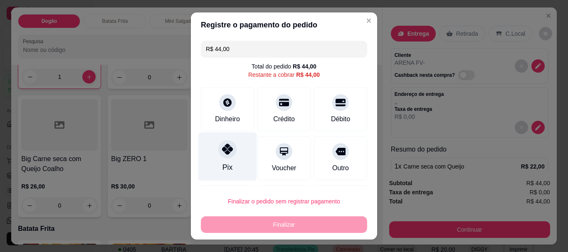
click at [228, 153] on icon at bounding box center [227, 149] width 11 height 11
type input "R$ 0,00"
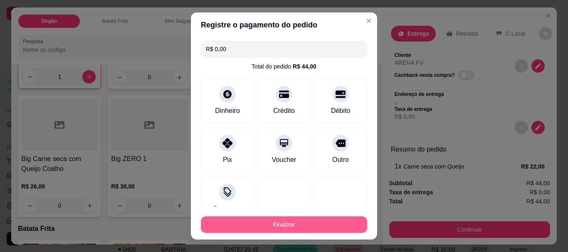
click at [282, 219] on button "Finalizar" at bounding box center [284, 225] width 166 height 17
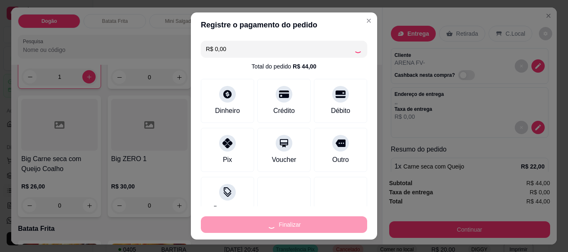
type input "0"
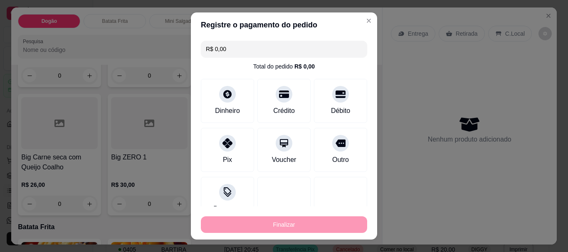
type input "-R$ 44,00"
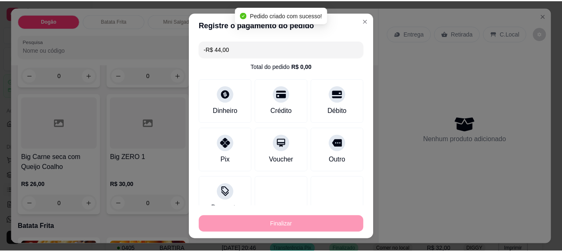
scroll to position [498, 0]
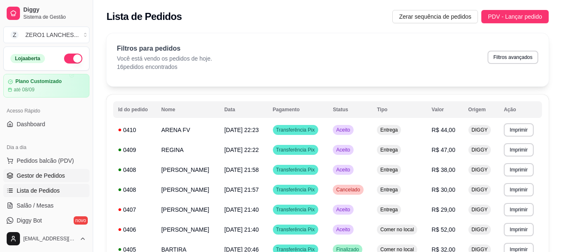
click at [40, 180] on span "Gestor de Pedidos" at bounding box center [41, 176] width 48 height 8
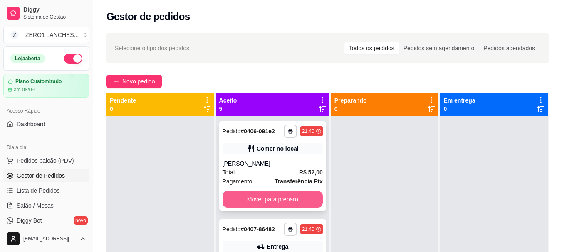
click at [266, 205] on button "Mover para preparo" at bounding box center [272, 199] width 100 height 17
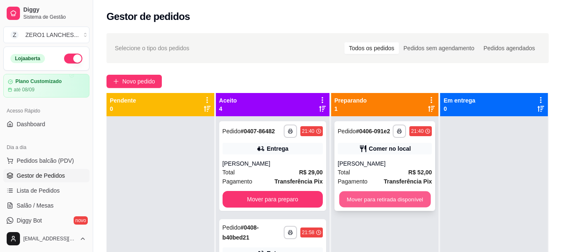
click at [370, 205] on button "Mover para retirada disponível" at bounding box center [384, 200] width 91 height 16
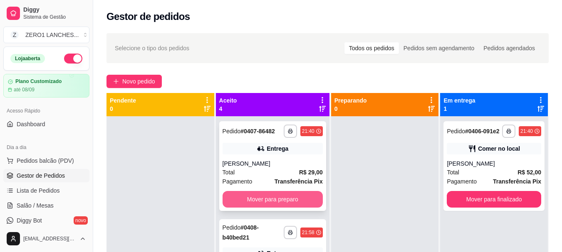
click at [291, 208] on button "Mover para preparo" at bounding box center [272, 199] width 100 height 17
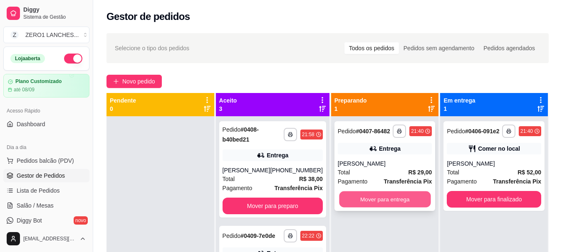
click at [375, 203] on button "Mover para entrega" at bounding box center [384, 200] width 91 height 16
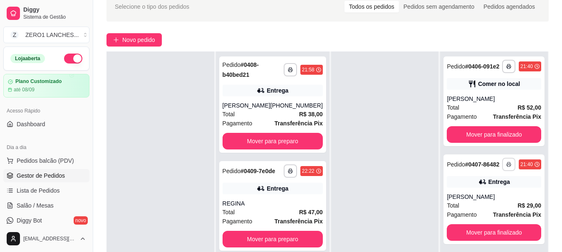
scroll to position [83, 0]
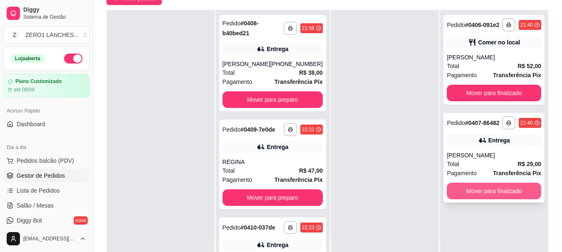
click at [506, 190] on button "Mover para finalizado" at bounding box center [493, 191] width 94 height 17
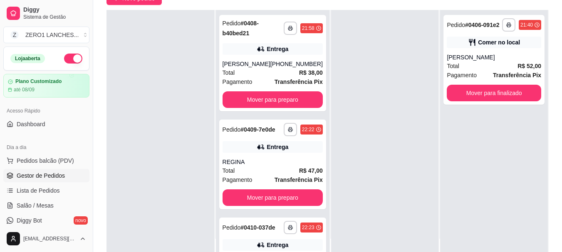
scroll to position [0, 0]
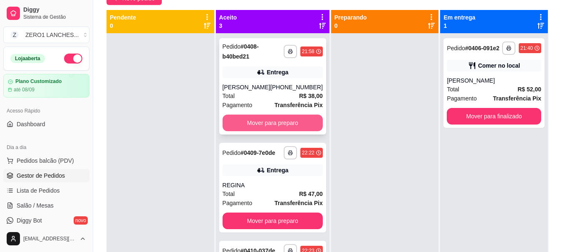
click at [295, 123] on button "Mover para preparo" at bounding box center [272, 123] width 100 height 17
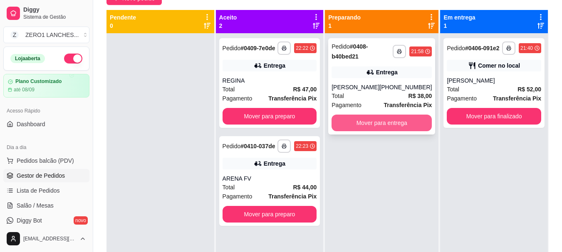
click at [360, 127] on button "Mover para entrega" at bounding box center [381, 123] width 100 height 17
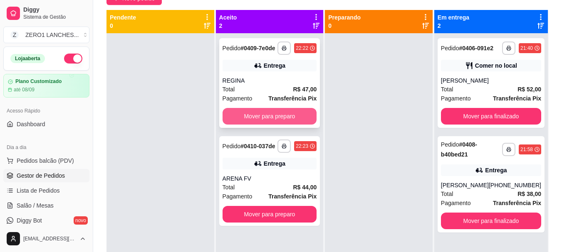
click at [286, 116] on button "Mover para preparo" at bounding box center [269, 116] width 94 height 17
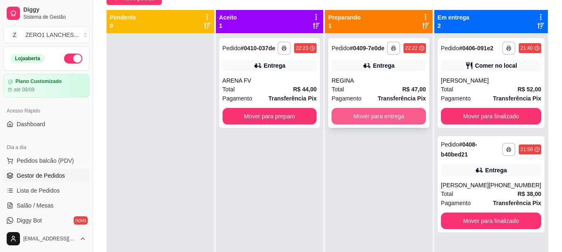
click at [356, 120] on button "Mover para entrega" at bounding box center [378, 116] width 94 height 17
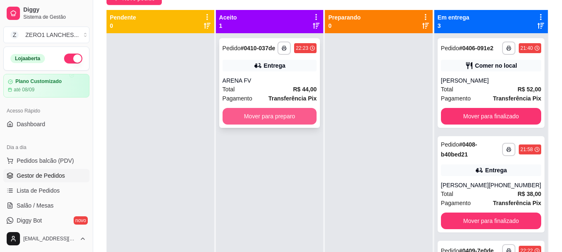
click at [296, 122] on button "Mover para preparo" at bounding box center [269, 116] width 94 height 17
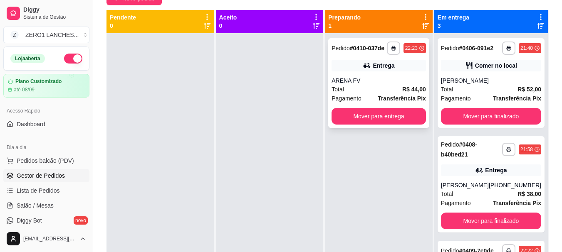
click at [351, 123] on button "Mover para entrega" at bounding box center [378, 116] width 94 height 17
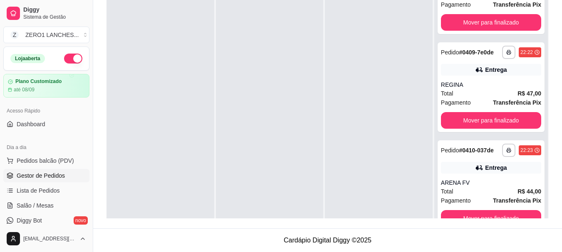
scroll to position [23, 0]
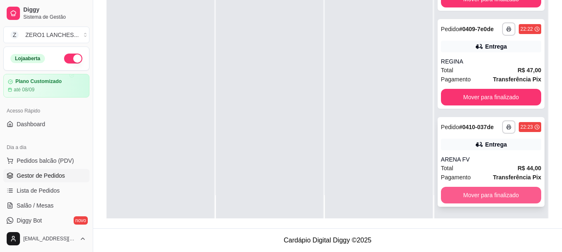
click at [489, 200] on button "Mover para finalizado" at bounding box center [491, 195] width 100 height 17
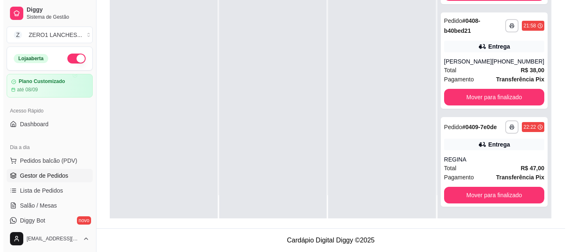
scroll to position [0, 0]
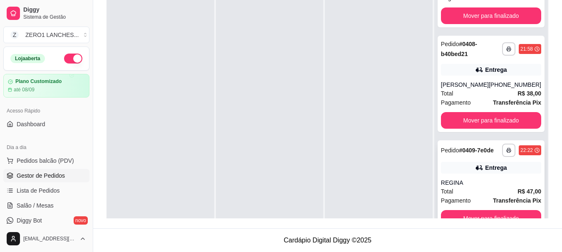
click at [480, 186] on div "REGINA" at bounding box center [491, 183] width 100 height 8
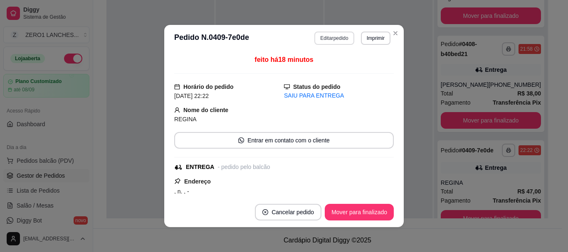
click at [330, 35] on button "Editar pedido" at bounding box center [333, 38] width 39 height 13
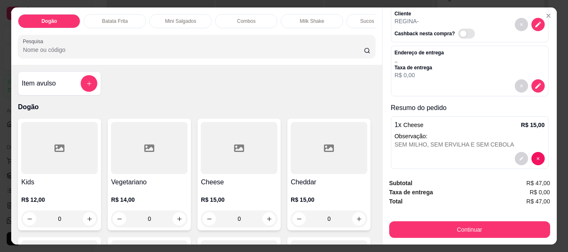
scroll to position [125, 0]
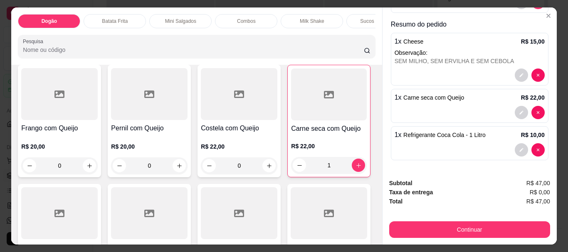
click at [113, 19] on p "Batata Frita" at bounding box center [115, 21] width 26 height 7
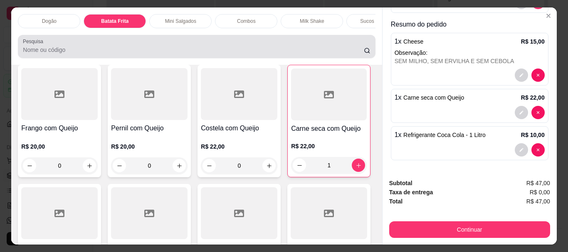
scroll to position [22, 0]
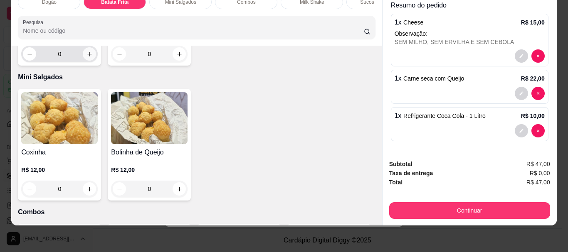
click at [87, 57] on icon "increase-product-quantity" at bounding box center [89, 54] width 6 height 6
type input "1"
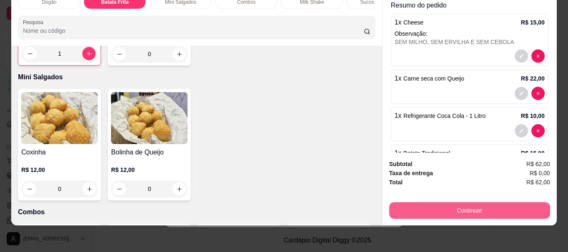
click at [477, 202] on button "Continuar" at bounding box center [469, 210] width 161 height 17
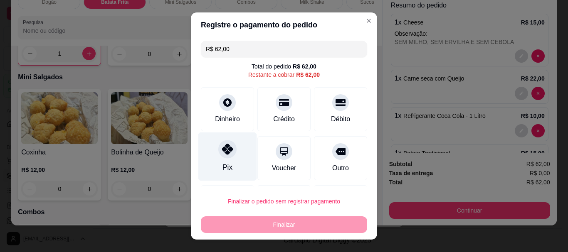
click at [222, 151] on icon at bounding box center [227, 149] width 11 height 11
type input "R$ 0,00"
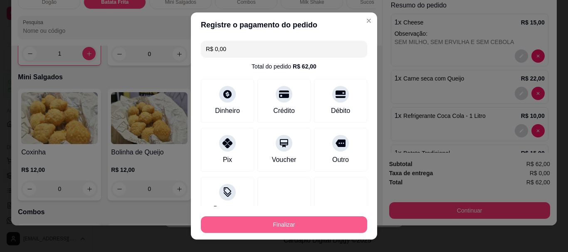
click at [277, 226] on button "Finalizar" at bounding box center [284, 225] width 166 height 17
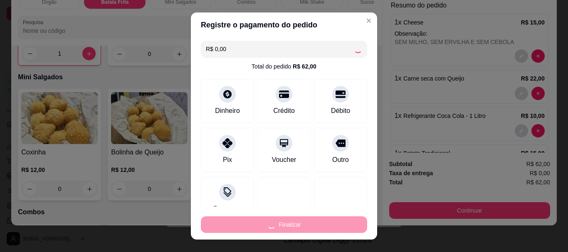
type input "0"
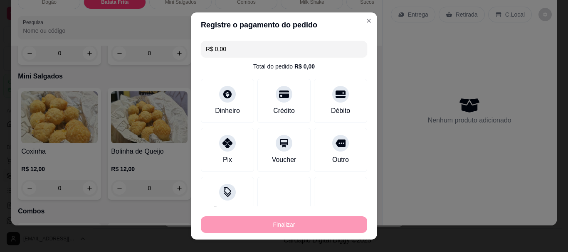
type input "-R$ 62,00"
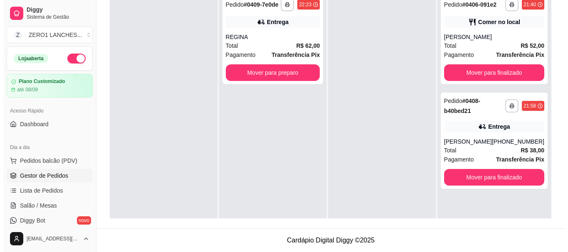
scroll to position [44, 0]
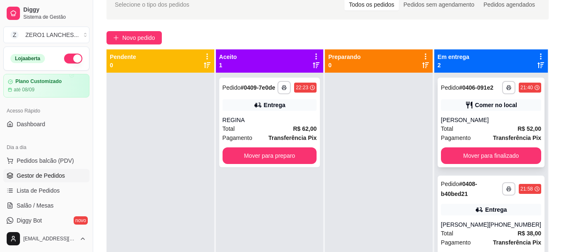
click at [512, 120] on div "[PERSON_NAME]" at bounding box center [491, 120] width 100 height 8
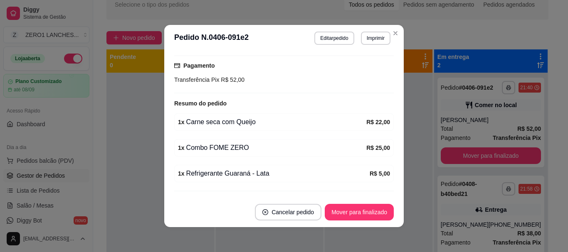
scroll to position [146, 0]
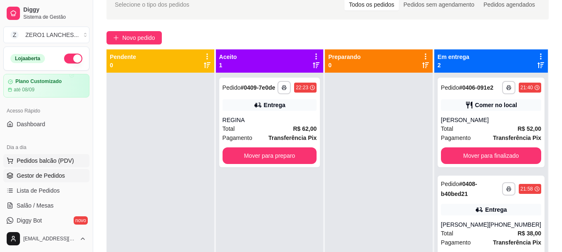
click at [58, 164] on span "Pedidos balcão (PDV)" at bounding box center [45, 161] width 57 height 8
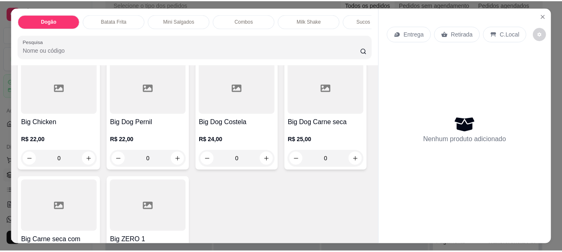
scroll to position [499, 0]
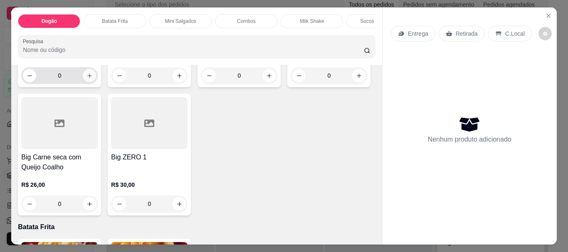
click at [87, 79] on icon "increase-product-quantity" at bounding box center [89, 76] width 6 height 6
type input "1"
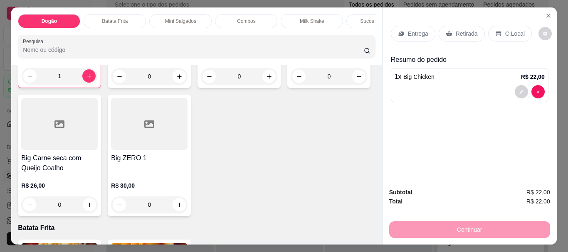
click at [412, 30] on p "Entrega" at bounding box center [418, 34] width 20 height 8
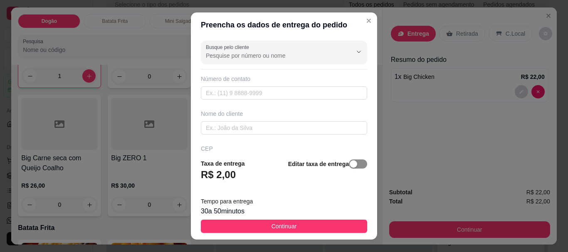
click at [350, 165] on span "button" at bounding box center [358, 164] width 18 height 9
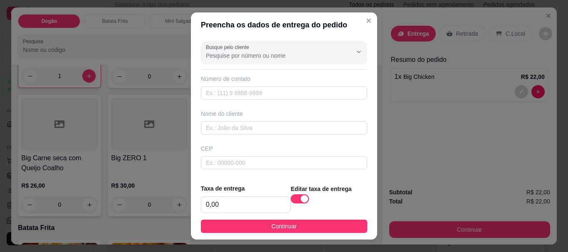
click at [292, 119] on div "Nome do cliente" at bounding box center [284, 122] width 170 height 25
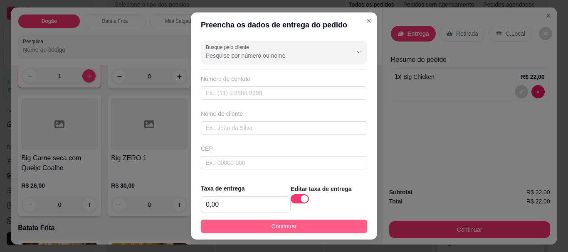
click at [326, 223] on button "Continuar" at bounding box center [284, 226] width 166 height 13
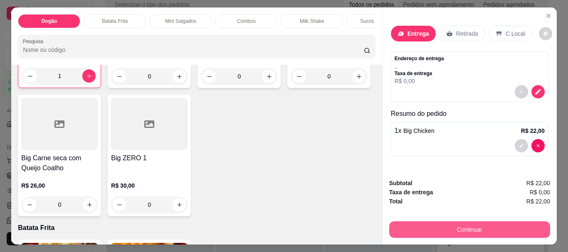
click at [459, 224] on button "Continuar" at bounding box center [469, 230] width 161 height 17
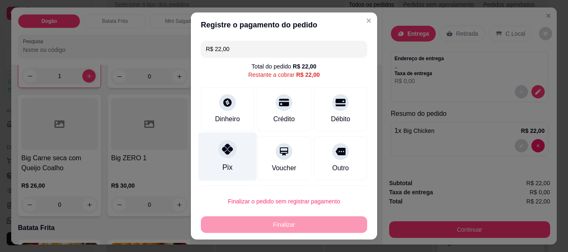
click at [212, 158] on div "Pix" at bounding box center [227, 157] width 59 height 49
type input "R$ 0,00"
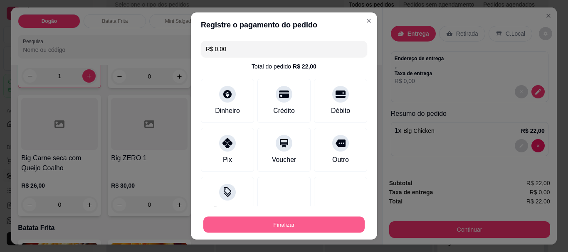
click at [261, 223] on button "Finalizar" at bounding box center [283, 225] width 161 height 16
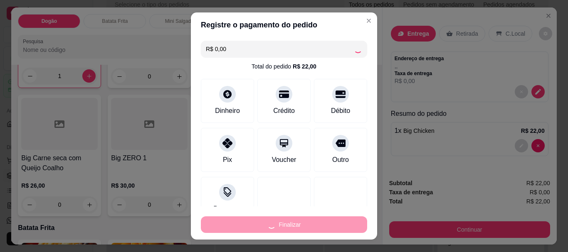
type input "0"
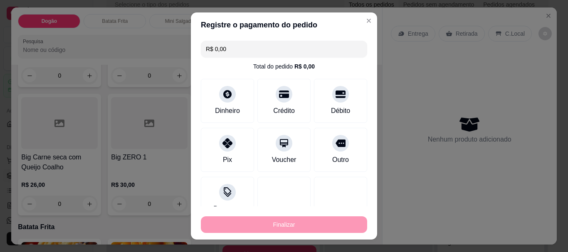
type input "-R$ 22,00"
